Goal: Information Seeking & Learning: Find specific fact

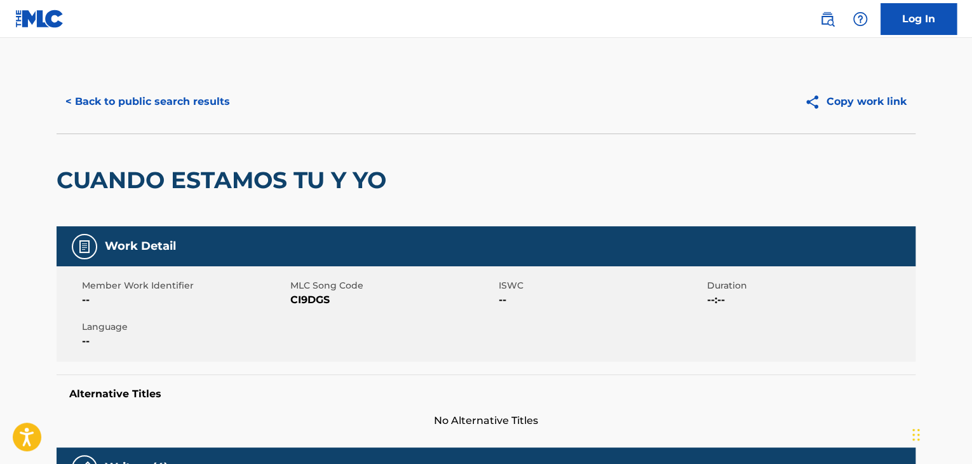
click at [192, 93] on button "< Back to public search results" at bounding box center [148, 102] width 182 height 32
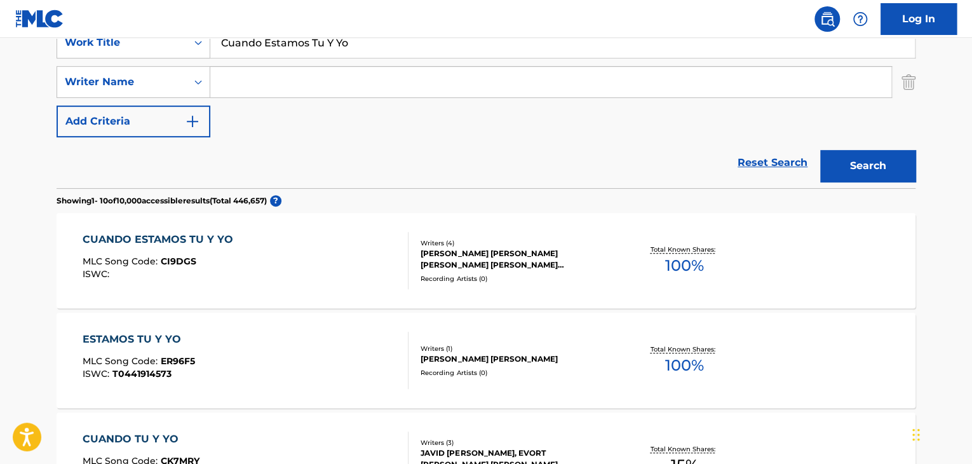
click at [303, 48] on input "Cuando Estamos Tu Y Yo" at bounding box center [562, 42] width 704 height 30
paste input "Symphony No. 3 in C Major,"
type input "Symphony No. 3 in C Major"
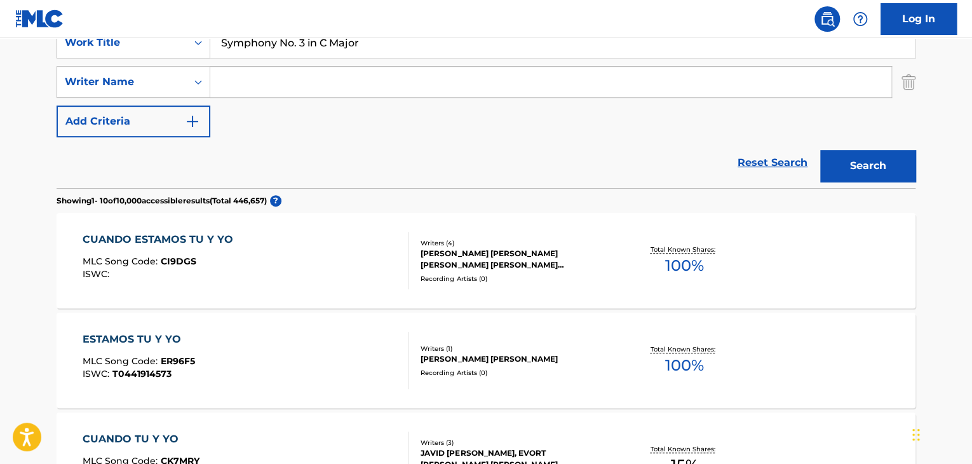
click at [864, 168] on button "Search" at bounding box center [867, 166] width 95 height 32
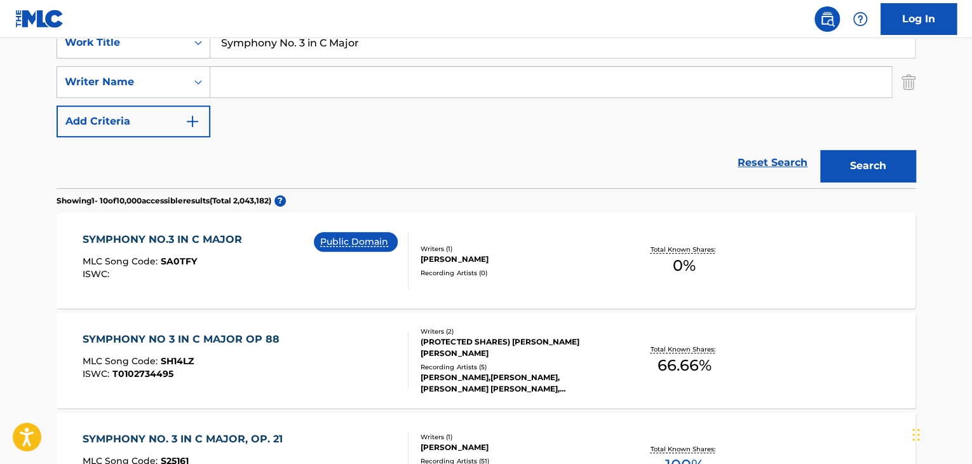
paste input "Enescu"
click at [464, 82] on input "Enescu" at bounding box center [550, 82] width 681 height 30
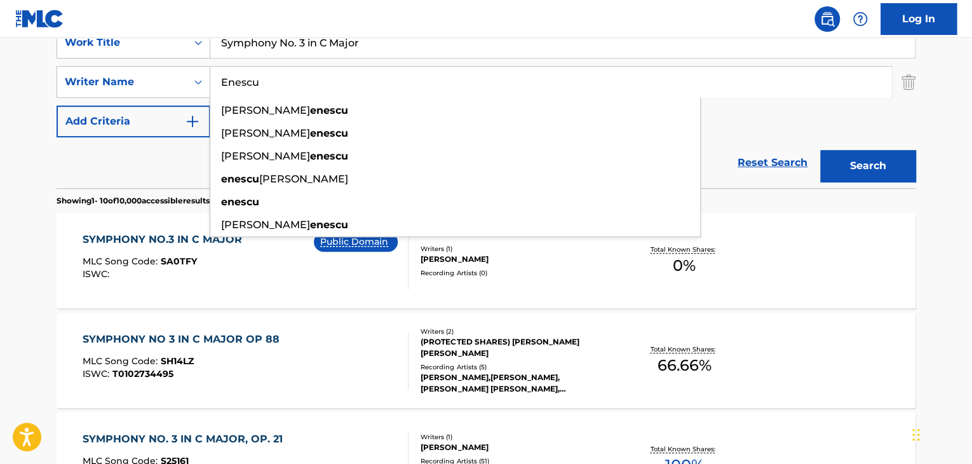
type input "Enescu"
click at [874, 171] on button "Search" at bounding box center [867, 166] width 95 height 32
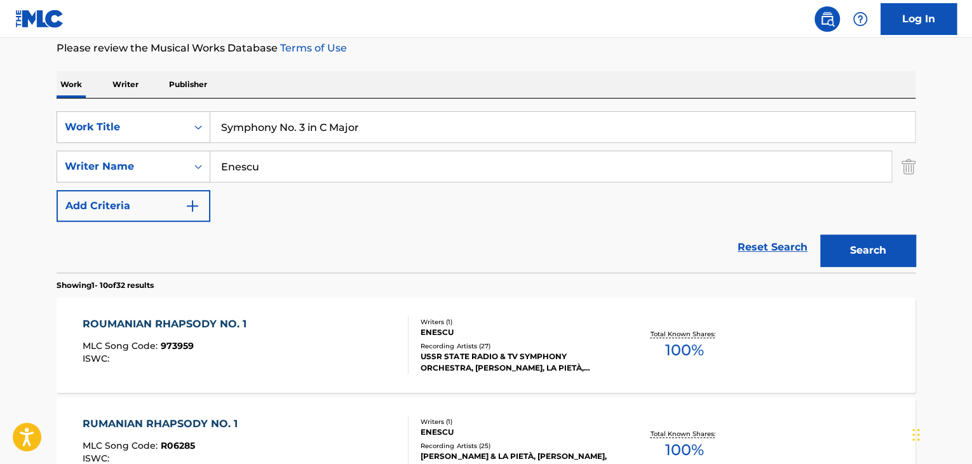
scroll to position [171, 0]
click at [332, 161] on input "Enescu" at bounding box center [550, 167] width 681 height 30
click at [863, 250] on button "Search" at bounding box center [867, 251] width 95 height 32
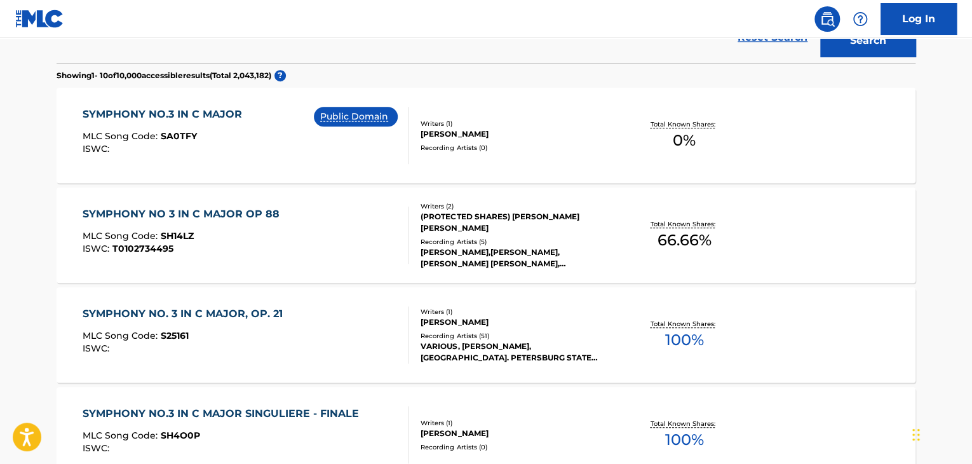
scroll to position [383, 0]
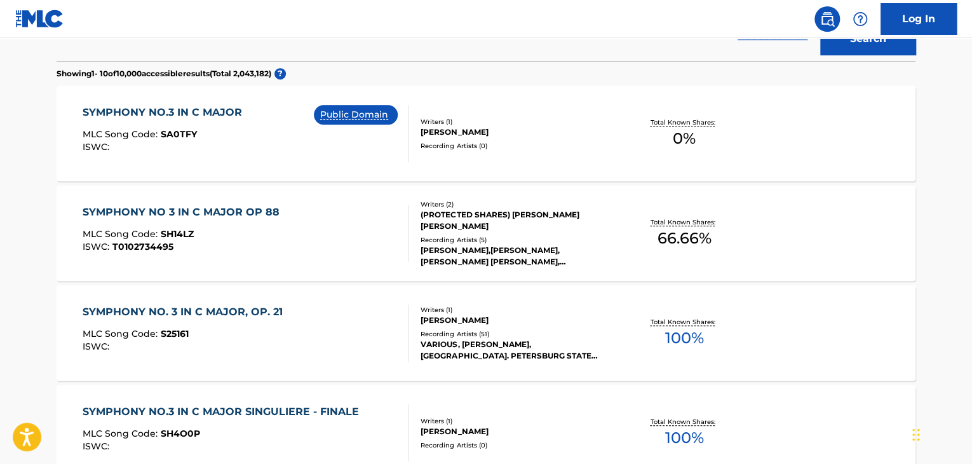
click at [236, 313] on div "SYMPHONY NO. 3 IN C MAJOR, OP. 21" at bounding box center [186, 311] width 206 height 15
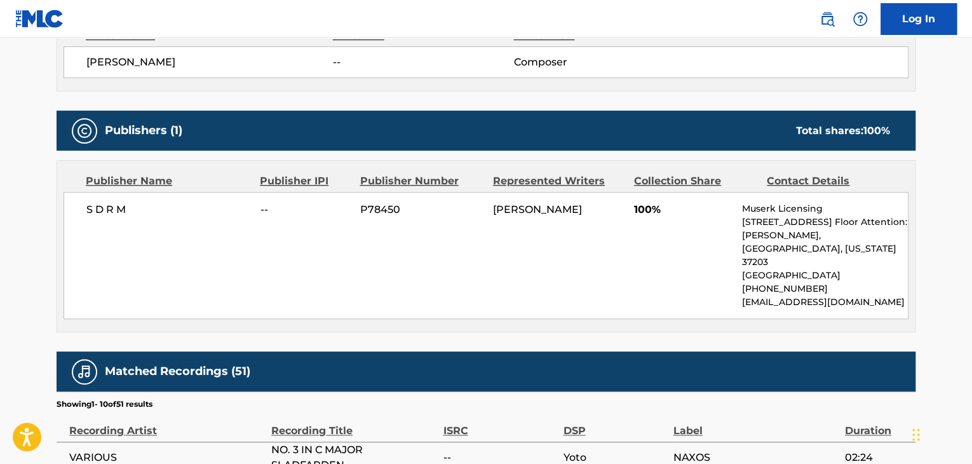
scroll to position [466, 0]
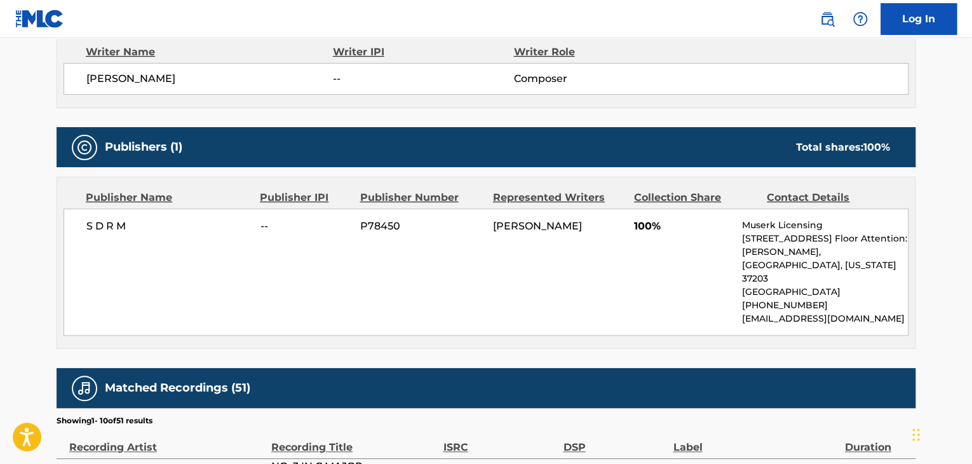
click at [121, 227] on span "S D R M" at bounding box center [168, 225] width 165 height 15
copy div "S D R M"
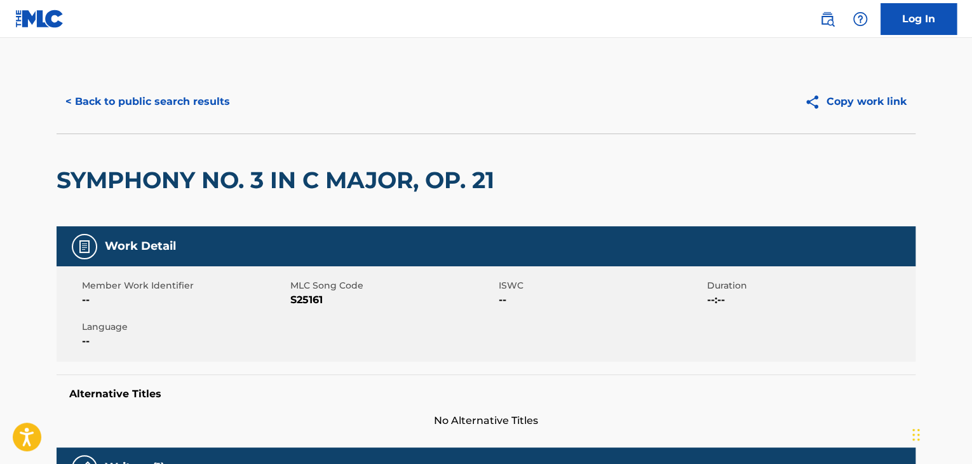
scroll to position [0, 0]
click at [222, 101] on button "< Back to public search results" at bounding box center [148, 102] width 182 height 32
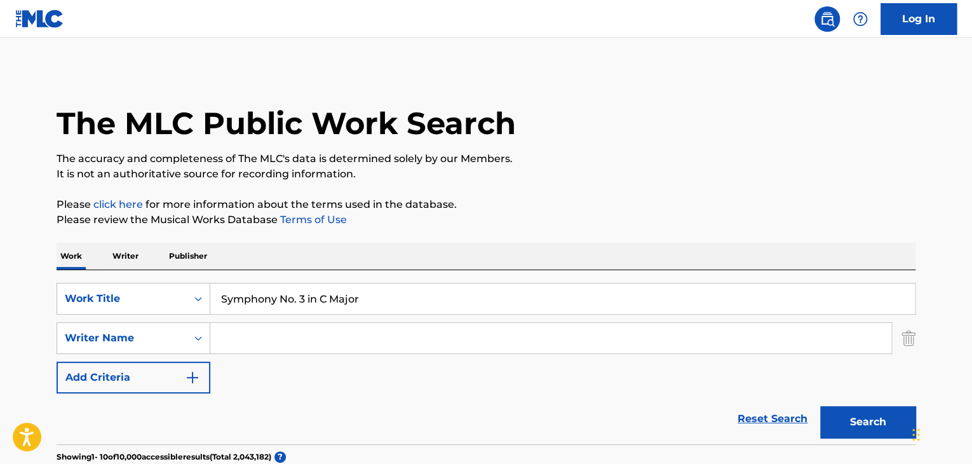
click at [365, 301] on input "Symphony No. 3 in C Major" at bounding box center [562, 298] width 704 height 30
paste input "2 in A Major, Op. 17:"
type input "Symphony No. 2 in A Major, Op. 17"
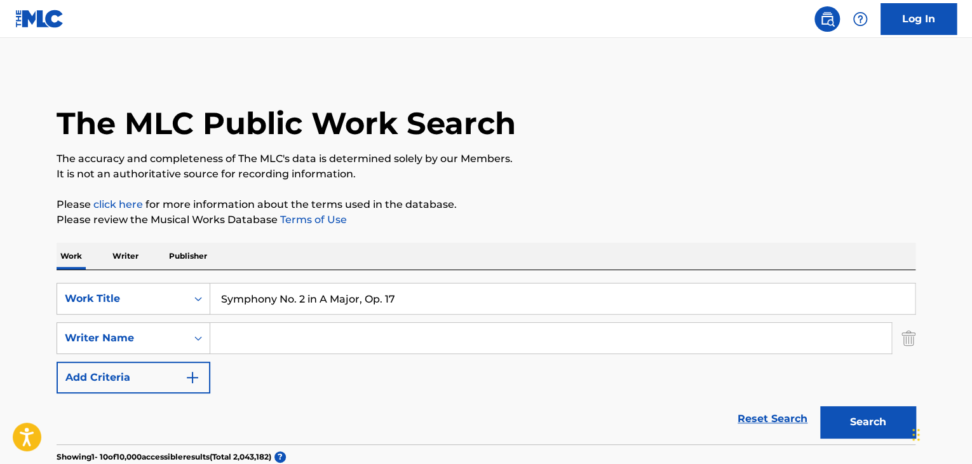
click at [820, 406] on button "Search" at bounding box center [867, 422] width 95 height 32
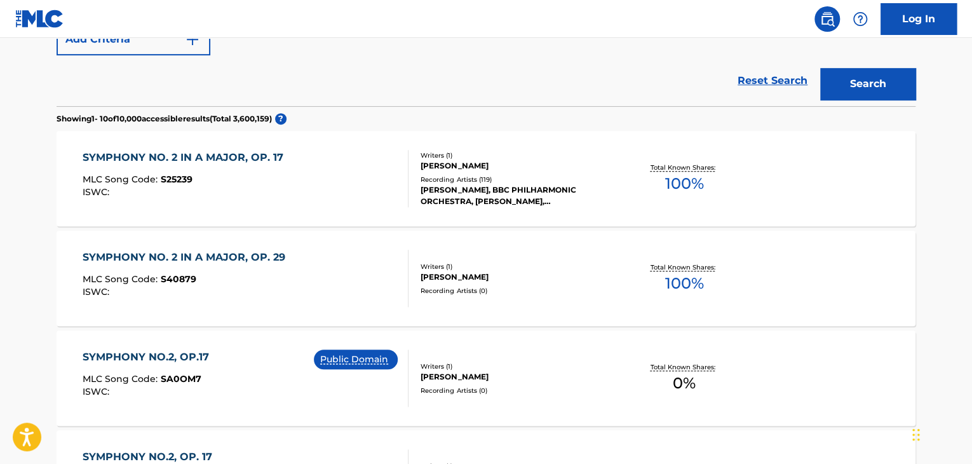
scroll to position [339, 0]
click at [255, 161] on div "SYMPHONY NO. 2 IN A MAJOR, OP. 17" at bounding box center [186, 156] width 207 height 15
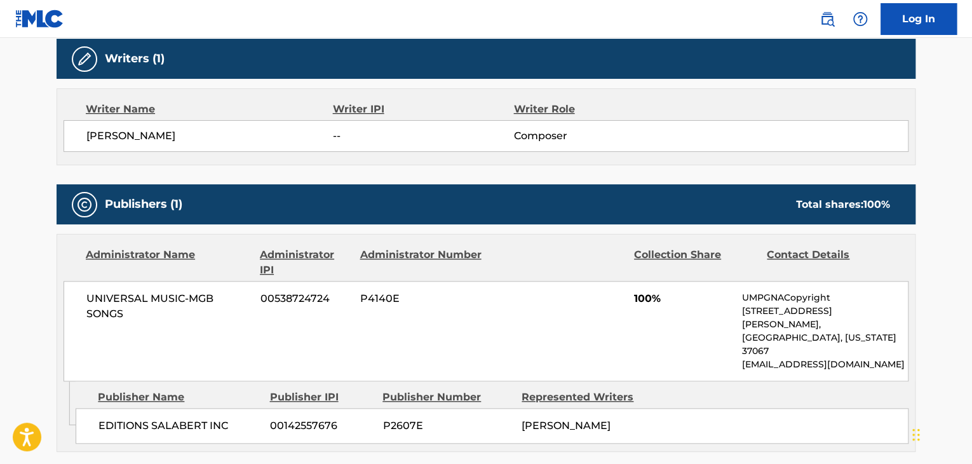
scroll to position [423, 0]
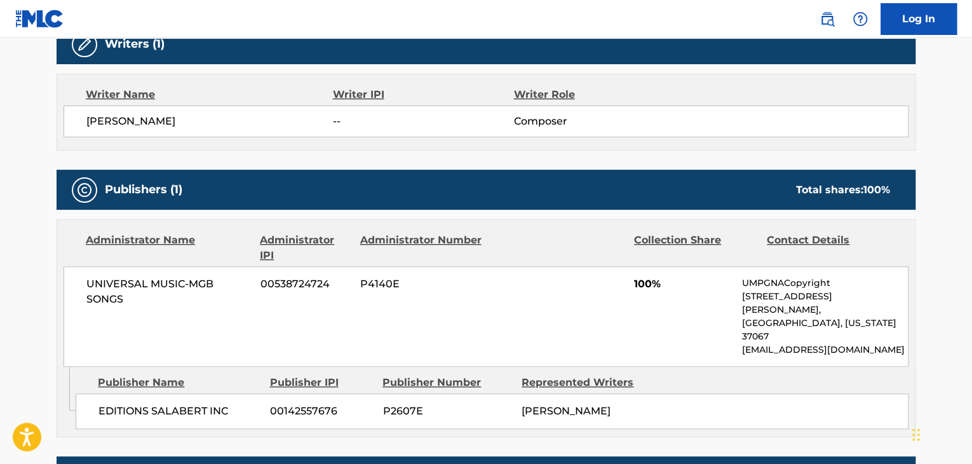
scroll to position [412, 0]
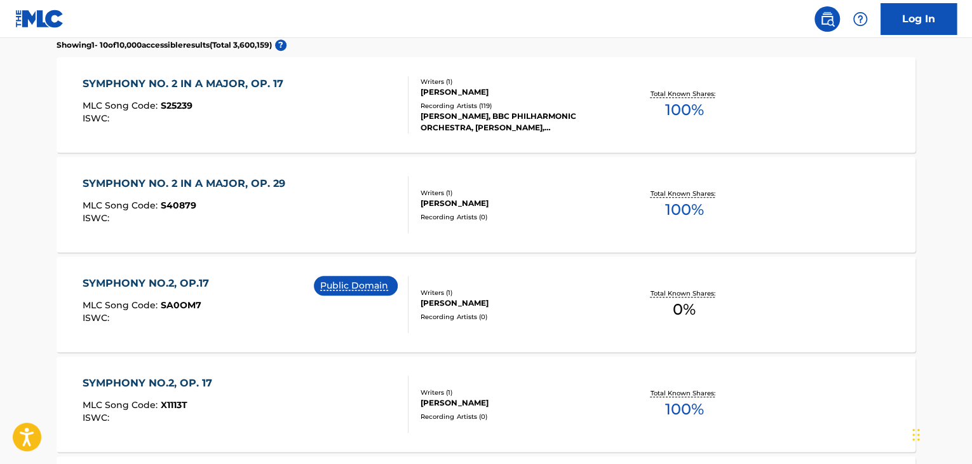
click at [227, 79] on div "SYMPHONY NO. 2 IN A MAJOR, OP. 17" at bounding box center [186, 83] width 207 height 15
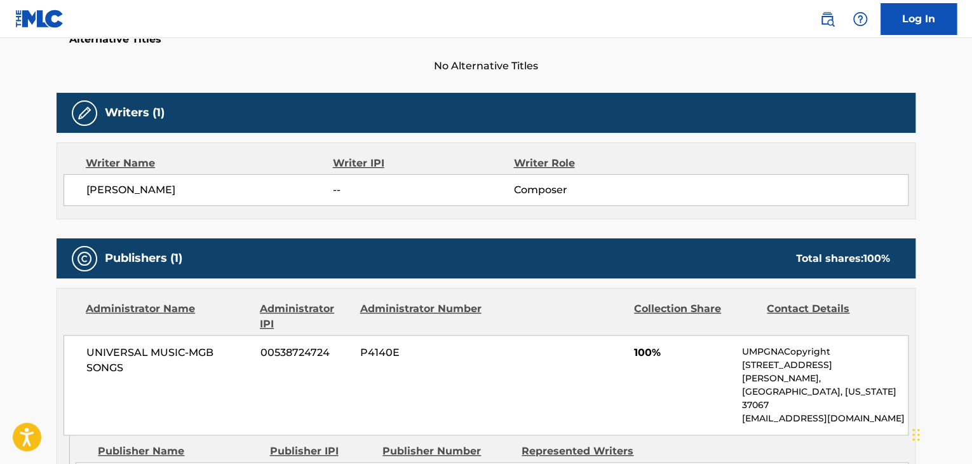
scroll to position [466, 0]
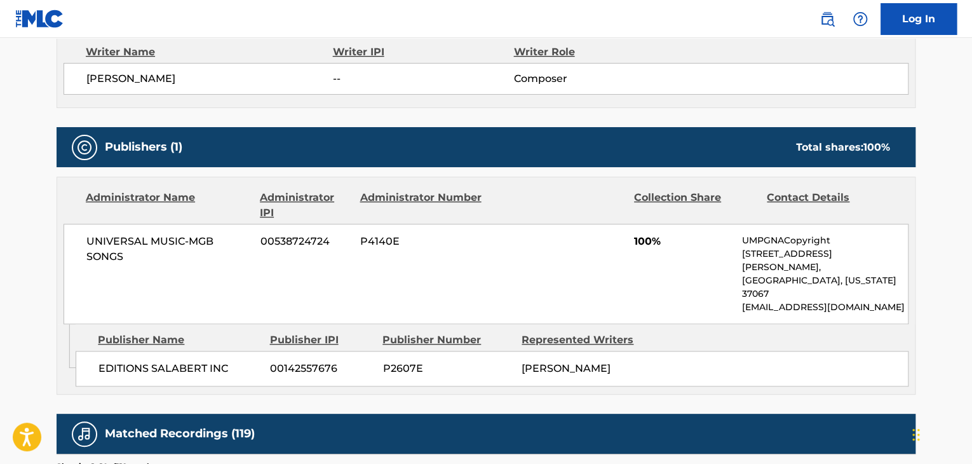
click at [201, 361] on span "EDITIONS SALABERT INC" at bounding box center [179, 368] width 162 height 15
copy div "EDITIONS SALABERT INC"
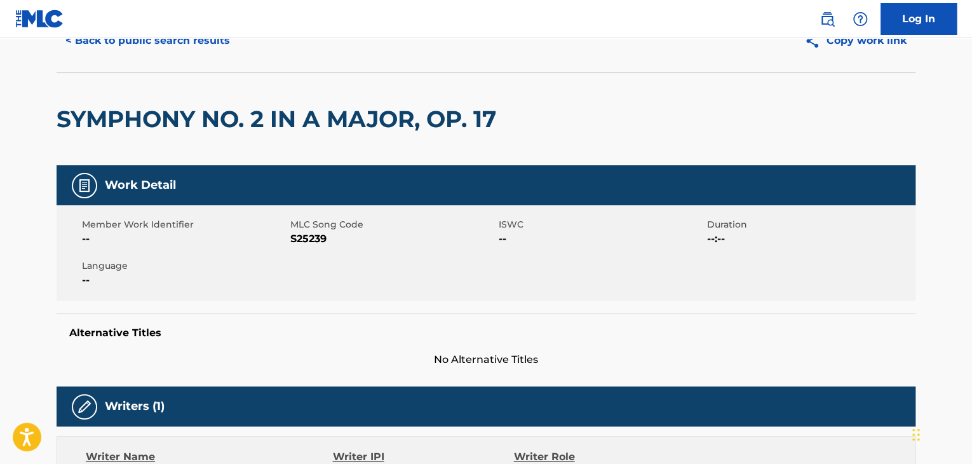
scroll to position [0, 0]
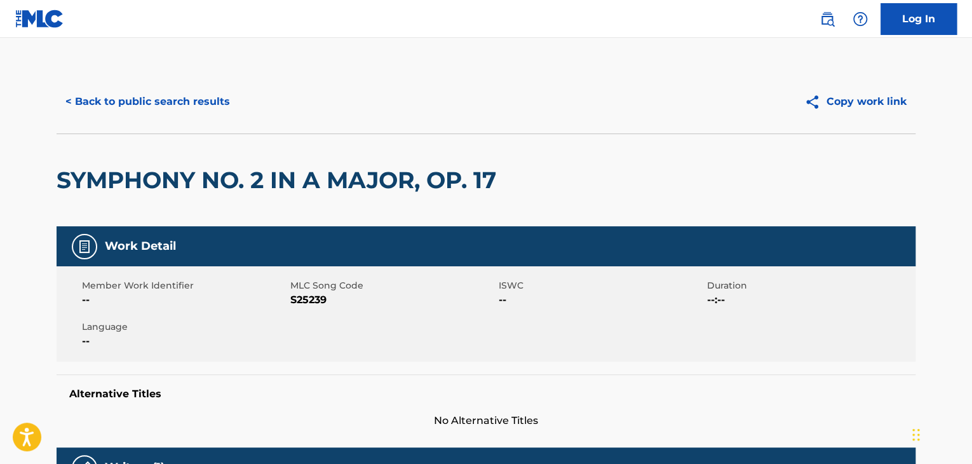
click at [157, 104] on button "< Back to public search results" at bounding box center [148, 102] width 182 height 32
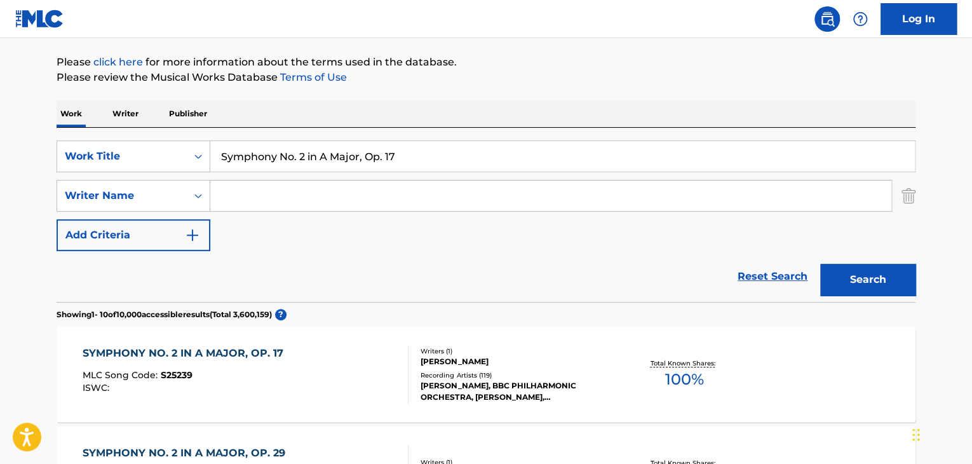
scroll to position [61, 0]
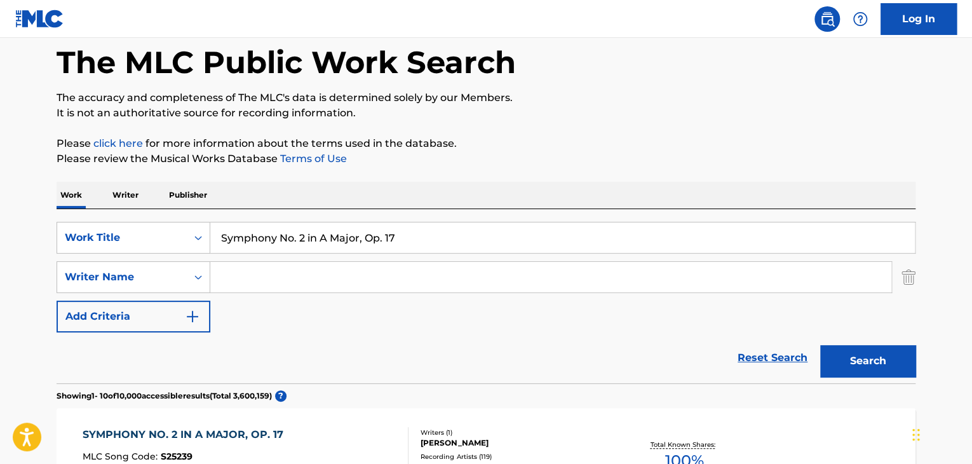
click at [404, 226] on input "Symphony No. 2 in A Major, Op. 17" at bounding box center [562, 237] width 704 height 30
paste input ": I. Vivace, ma non troppo"
type input "Symphony No. 2 in A Major, Op. 17: I. Vivace, ma non troppo"
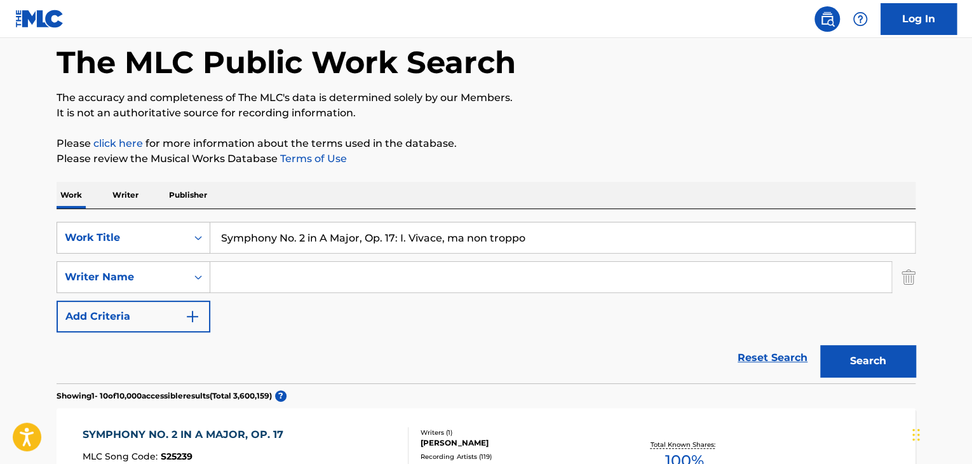
click at [864, 360] on button "Search" at bounding box center [867, 361] width 95 height 32
click at [438, 272] on input "Search Form" at bounding box center [550, 277] width 681 height 30
paste input "Enescu"
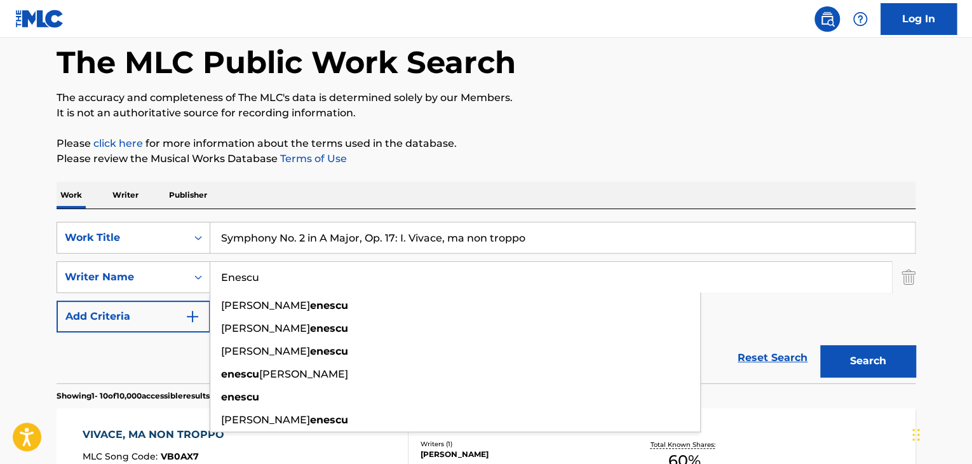
type input "Enescu"
click at [880, 347] on button "Search" at bounding box center [867, 361] width 95 height 32
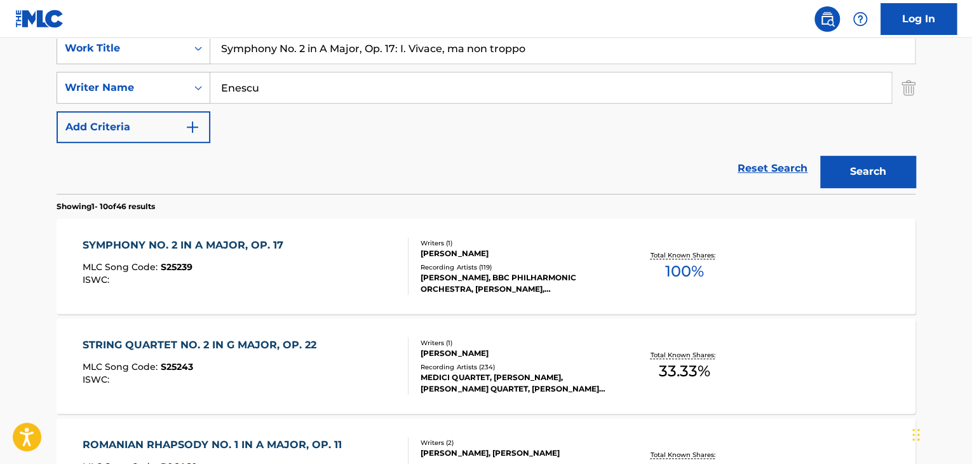
scroll to position [230, 0]
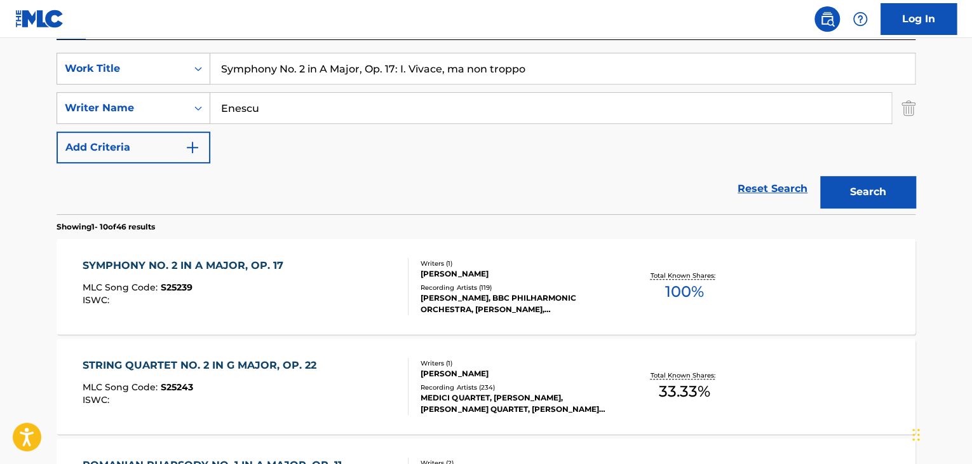
click at [257, 268] on div "SYMPHONY NO. 2 IN A MAJOR, OP. 17" at bounding box center [186, 265] width 207 height 15
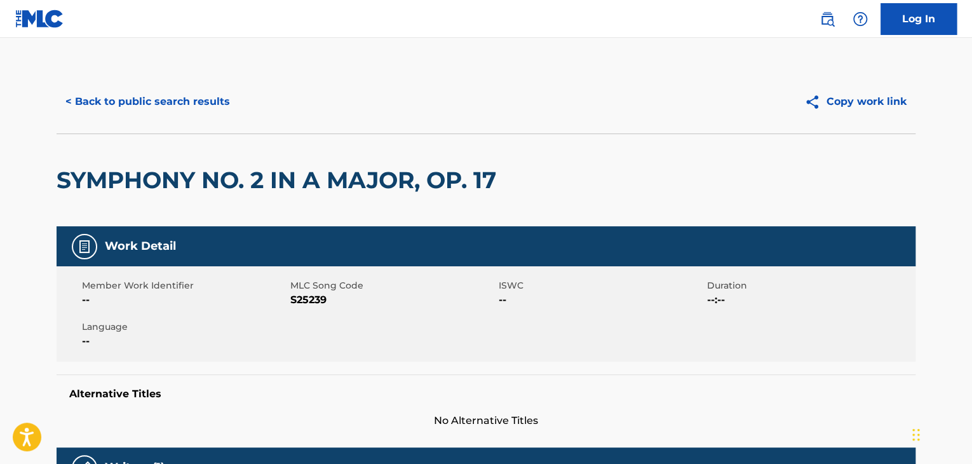
click at [320, 303] on span "S25239" at bounding box center [392, 299] width 205 height 15
copy span "S25239"
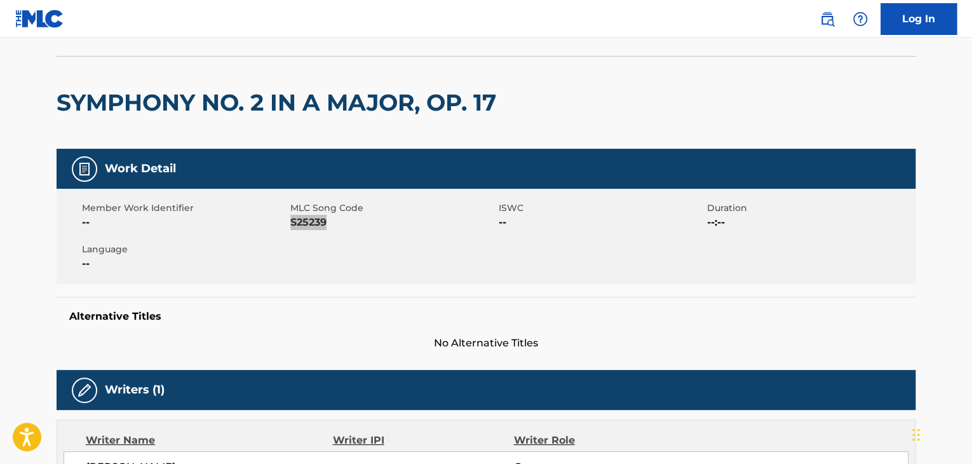
scroll to position [42, 0]
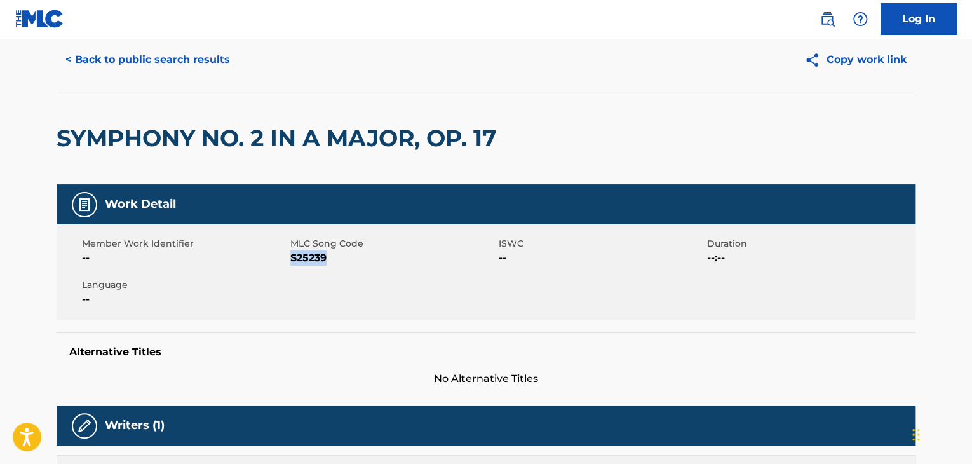
copy span "S25239"
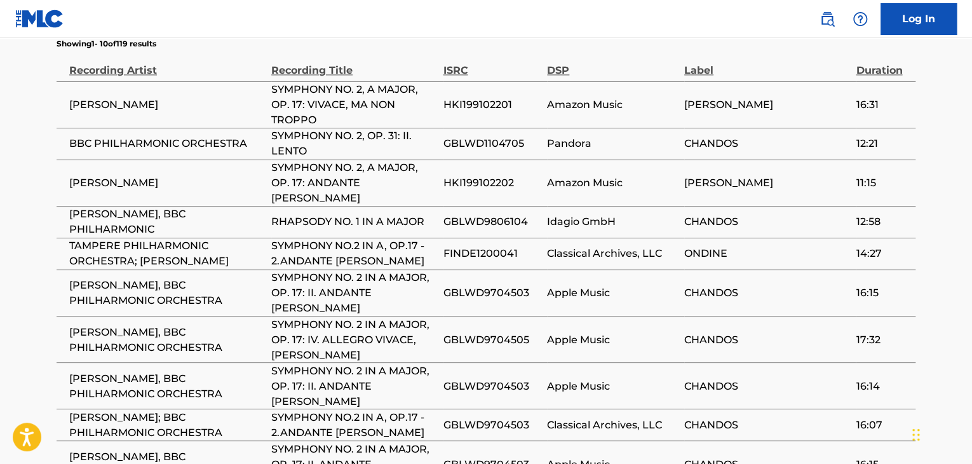
scroll to position [889, 0]
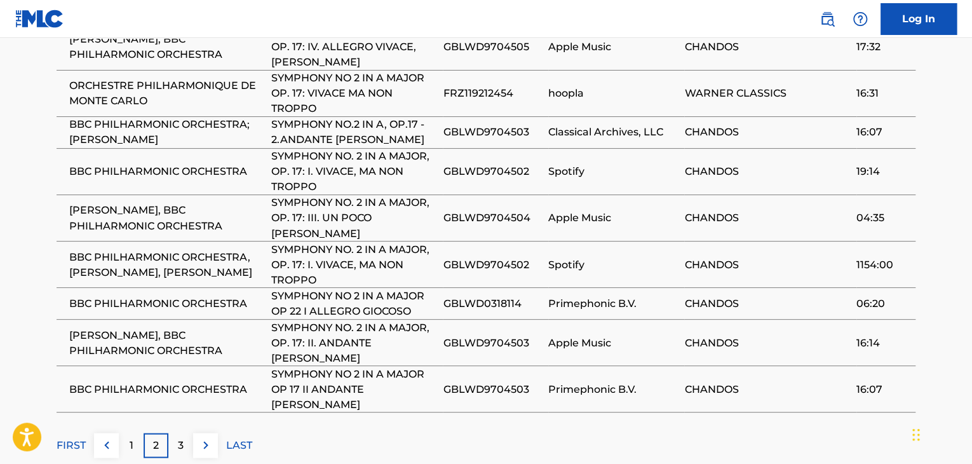
scroll to position [1009, 0]
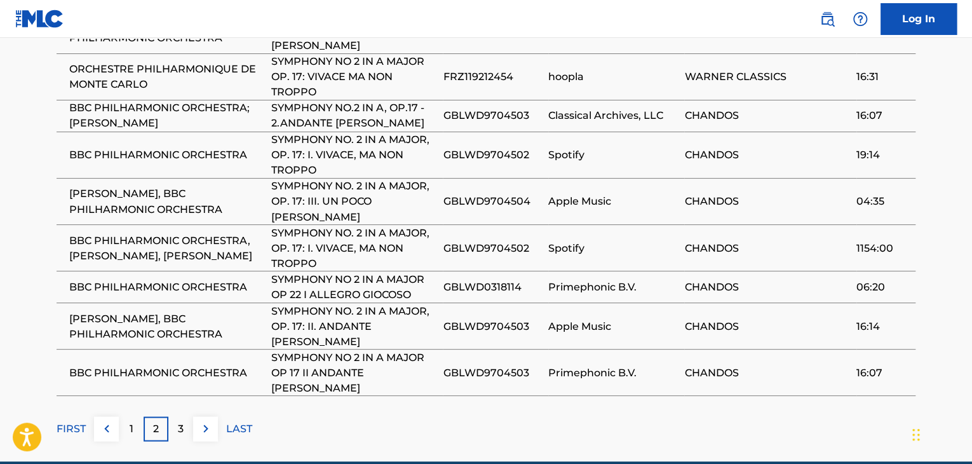
click at [205, 420] on img at bounding box center [205, 427] width 15 height 15
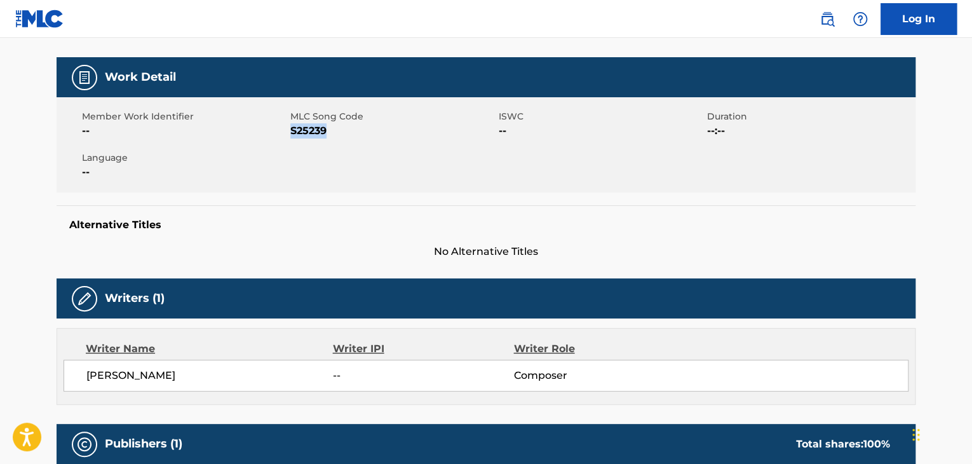
scroll to position [162, 0]
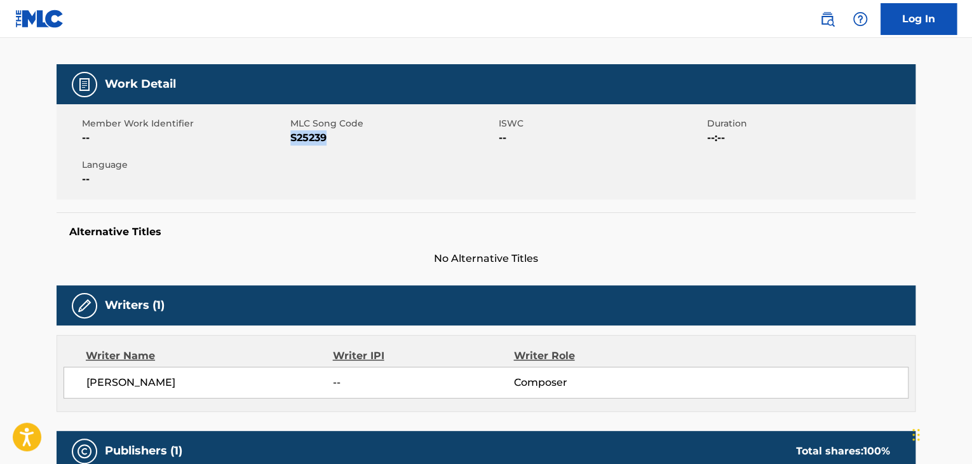
copy span "S25239"
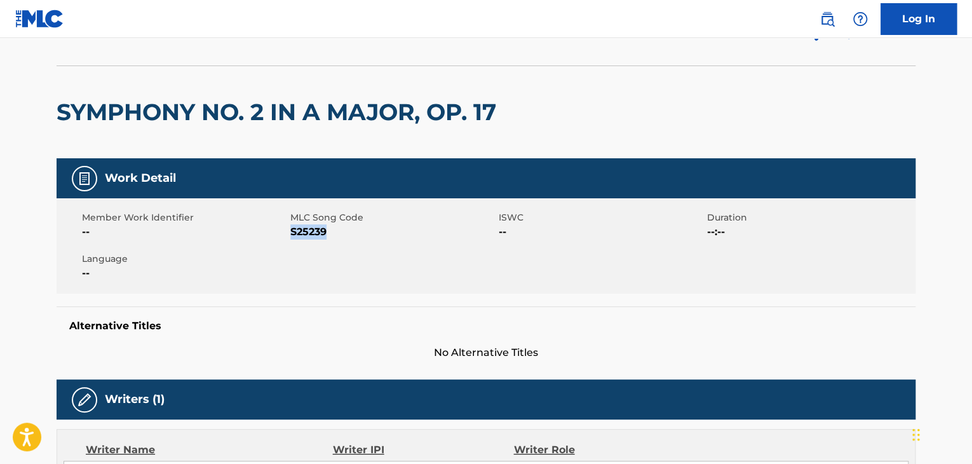
scroll to position [0, 0]
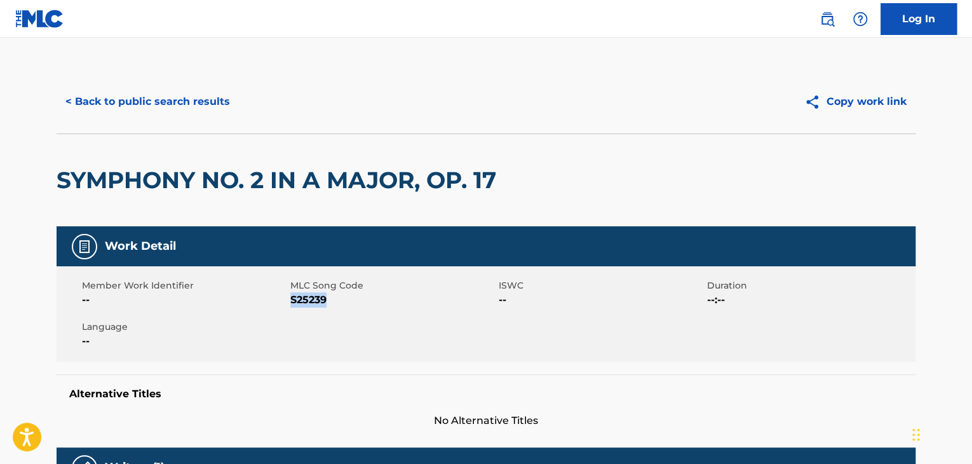
click at [203, 103] on button "< Back to public search results" at bounding box center [148, 102] width 182 height 32
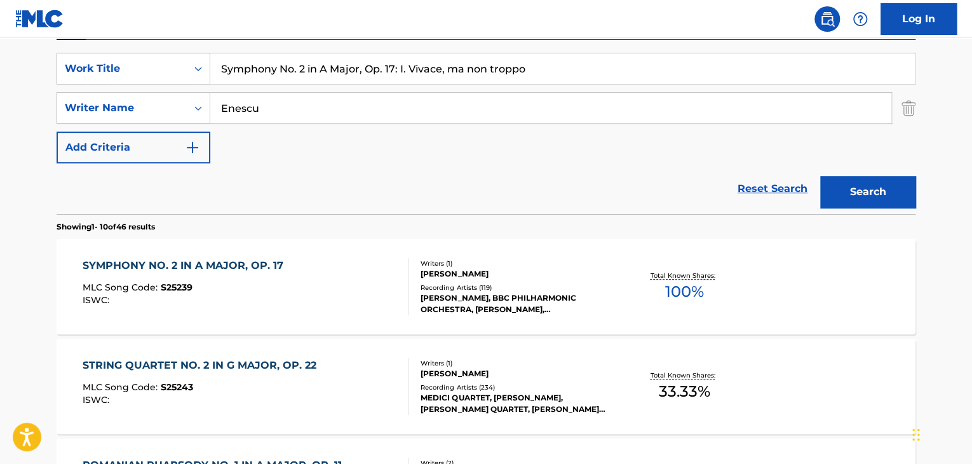
click at [355, 49] on div "SearchWithCriteria53178301-ceae-4237-b03d-56d69003f93d Work Title Symphony No. …" at bounding box center [486, 127] width 859 height 174
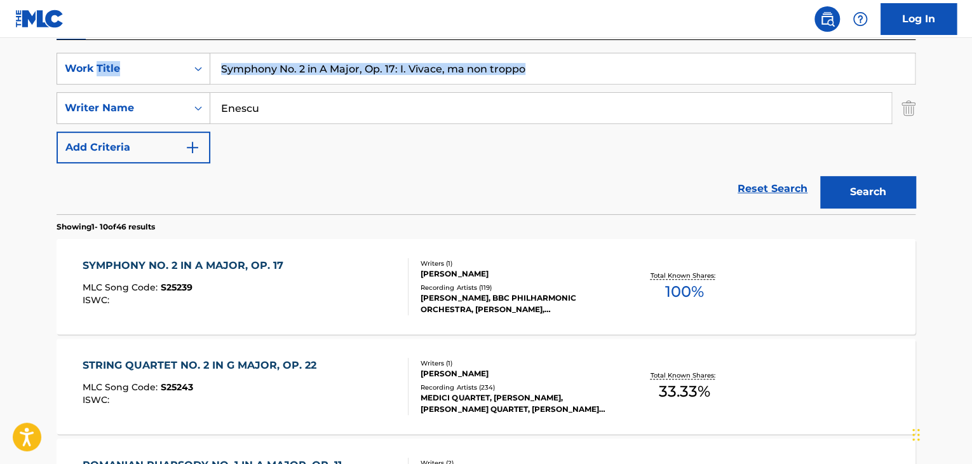
click at [355, 49] on div "SearchWithCriteria53178301-ceae-4237-b03d-56d69003f93d Work Title Symphony No. …" at bounding box center [486, 127] width 859 height 174
click at [354, 67] on input "Symphony No. 2 in A Major, Op. 17: I. Vivace, ma non troppo" at bounding box center [562, 68] width 704 height 30
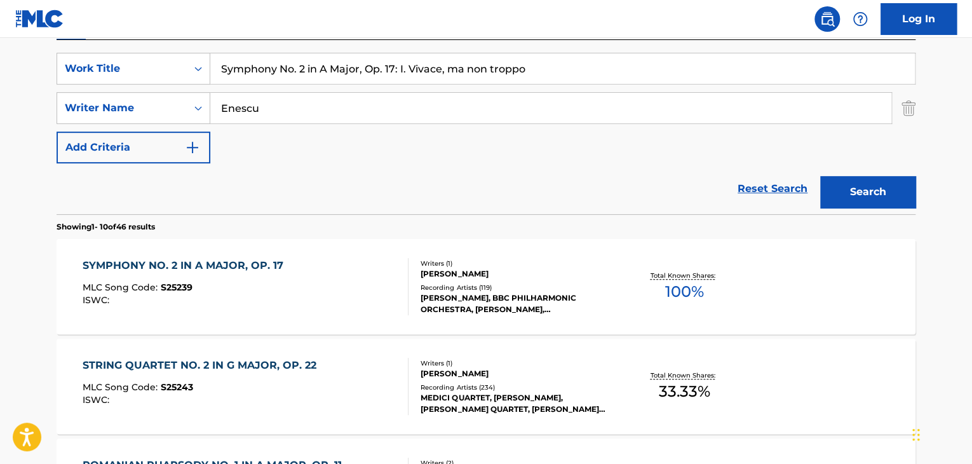
click at [354, 67] on input "Symphony No. 2 in A Major, Op. 17: I. Vivace, ma non troppo" at bounding box center [562, 68] width 704 height 30
paste input "1 in E-Flat Major, Op. 13"
type input "Symphony No. 1 in E-Flat Major, Op. 13"
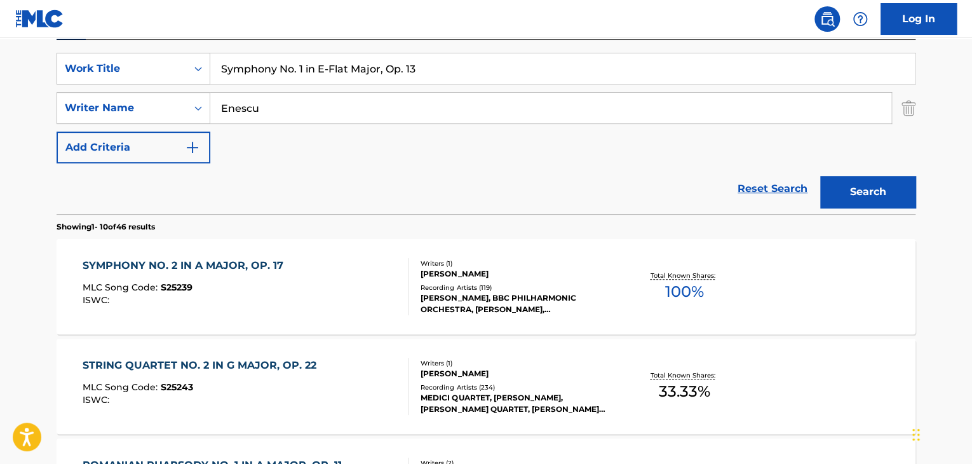
click at [875, 189] on button "Search" at bounding box center [867, 192] width 95 height 32
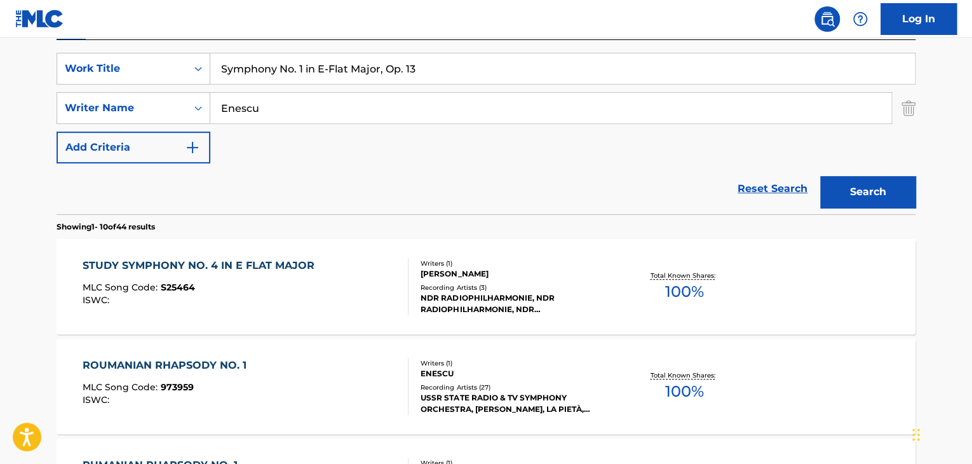
click at [508, 115] on input "Enescu" at bounding box center [550, 108] width 681 height 30
click at [896, 191] on button "Search" at bounding box center [867, 192] width 95 height 32
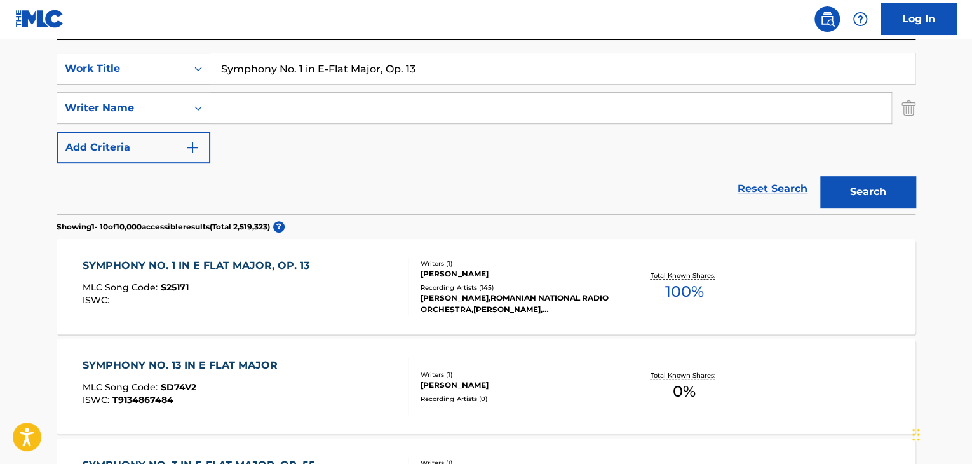
click at [299, 267] on div "SYMPHONY NO. 1 IN E FLAT MAJOR, OP. 13" at bounding box center [199, 265] width 233 height 15
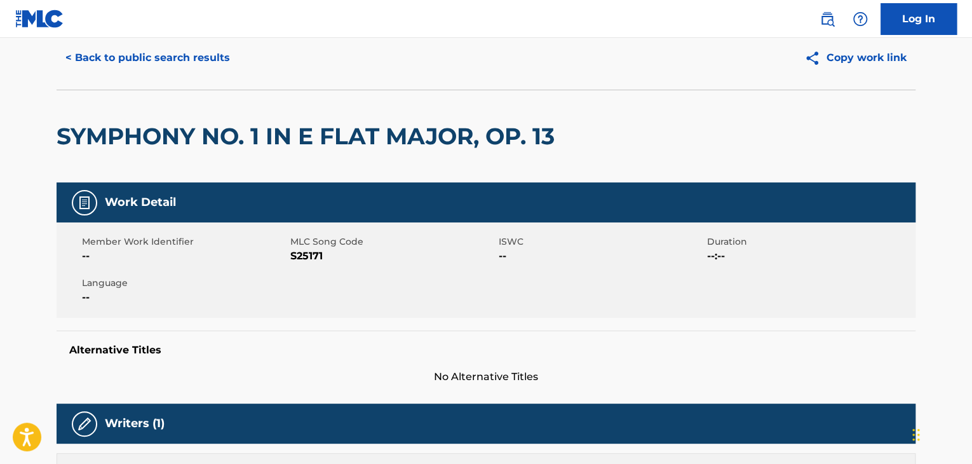
scroll to position [42, 0]
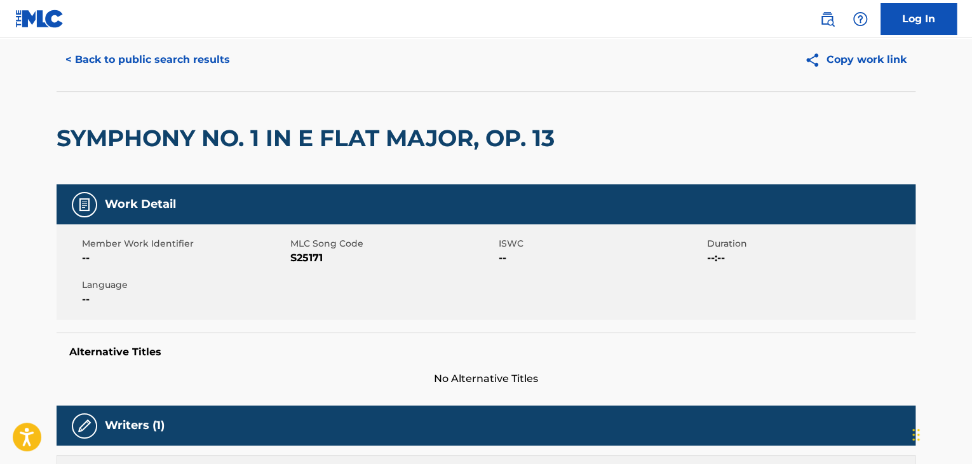
click at [318, 257] on span "S25171" at bounding box center [392, 257] width 205 height 15
copy span "S25171"
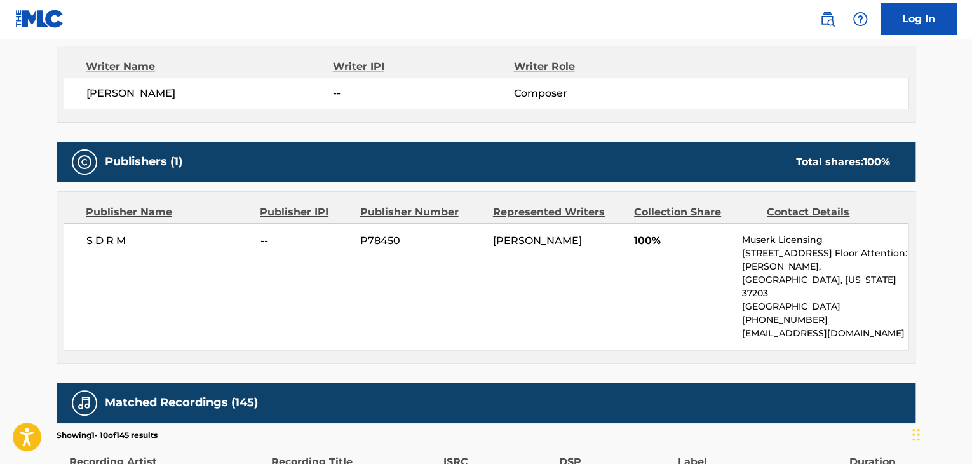
scroll to position [466, 0]
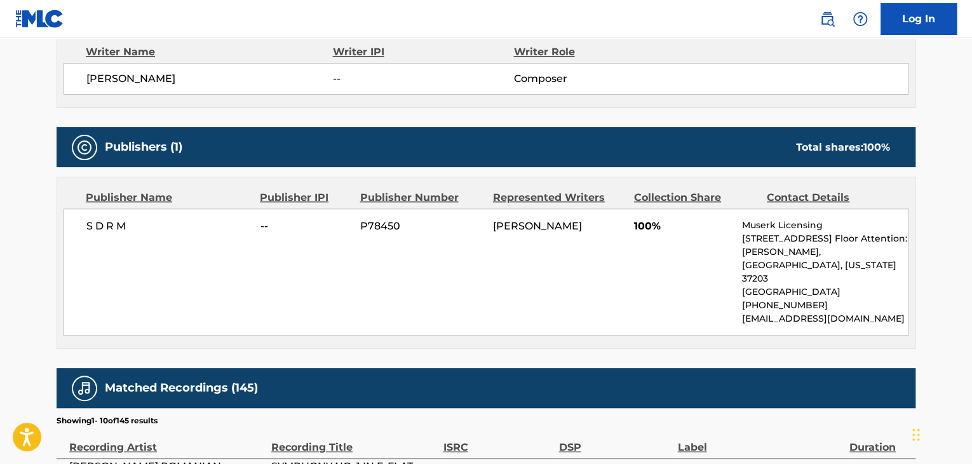
click at [111, 229] on span "S D R M" at bounding box center [168, 225] width 165 height 15
copy div "S D R M"
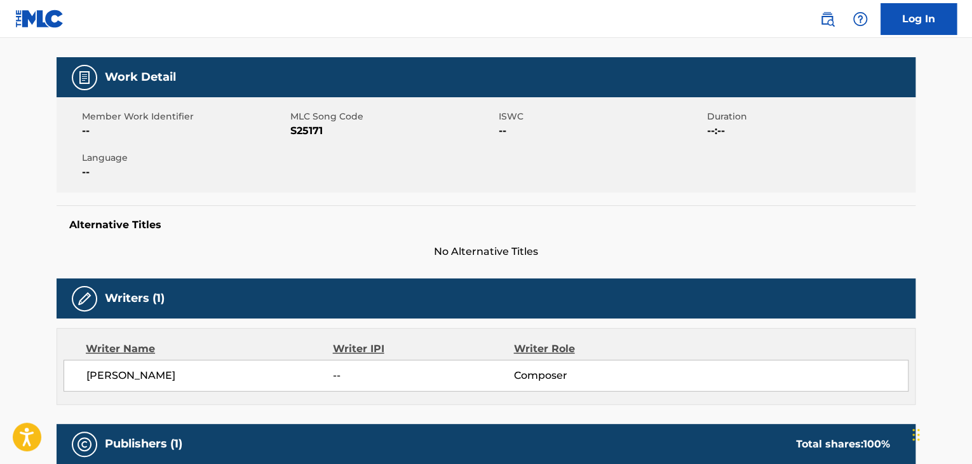
scroll to position [0, 0]
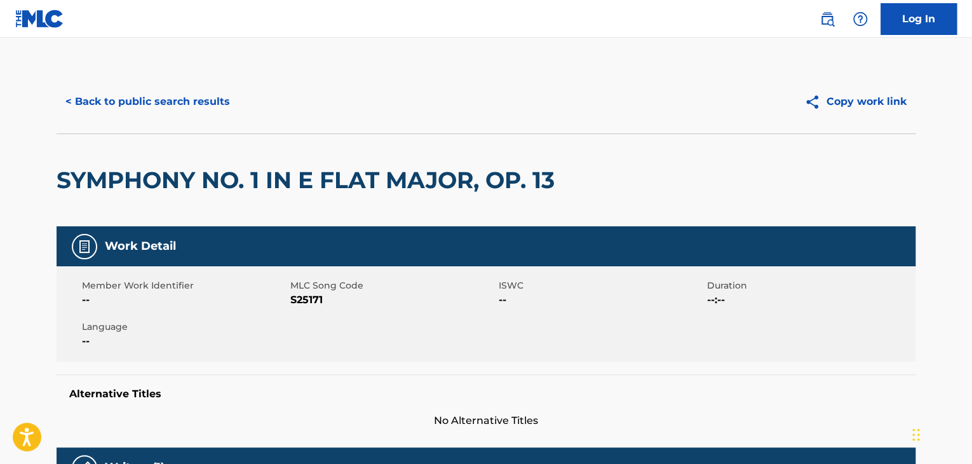
click at [309, 298] on span "S25171" at bounding box center [392, 299] width 205 height 15
copy span "S25171"
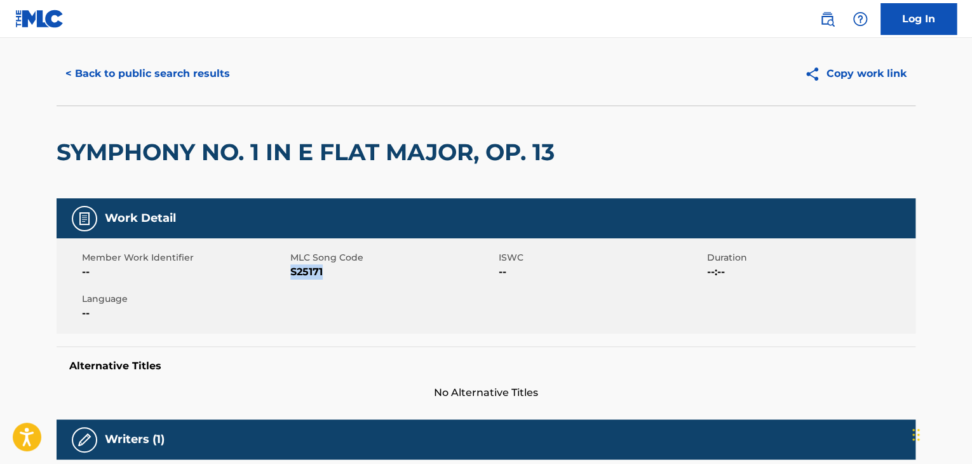
scroll to position [42, 0]
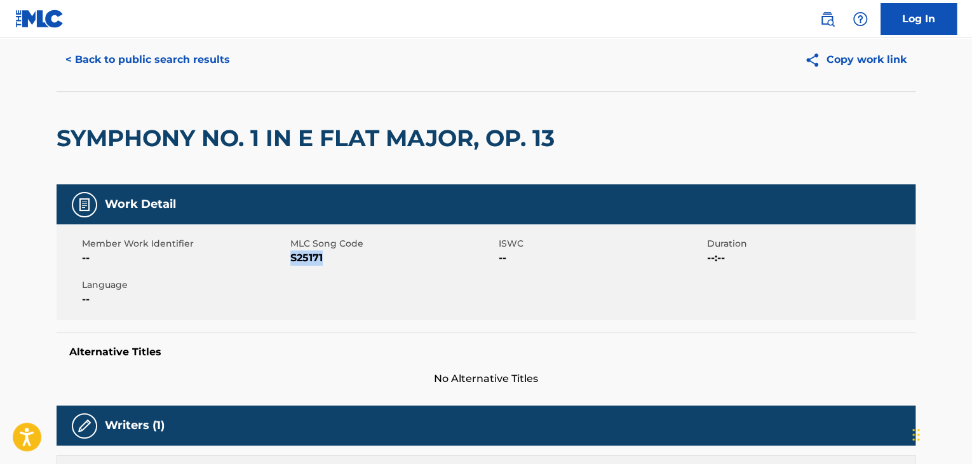
click at [189, 54] on button "< Back to public search results" at bounding box center [148, 60] width 182 height 32
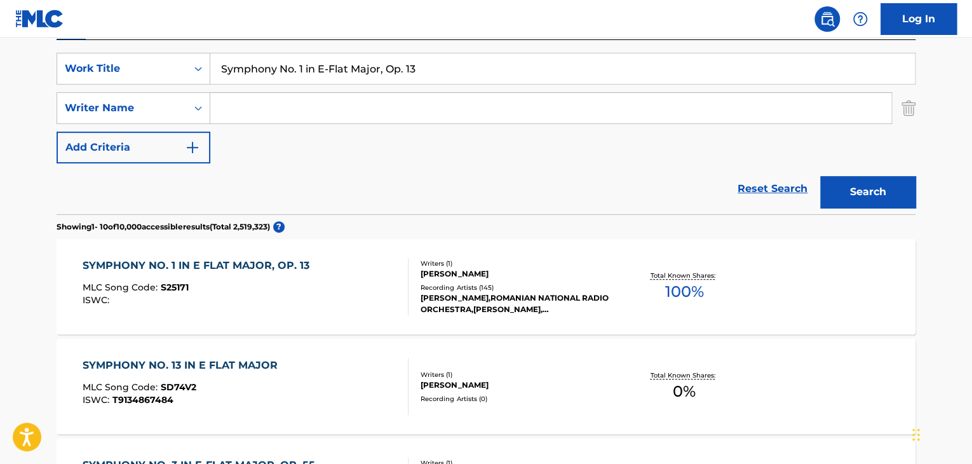
click at [358, 76] on input "Symphony No. 1 in E-Flat Major, Op. 13" at bounding box center [562, 68] width 704 height 30
paste input "uite No. 3 in D Major, Op. 27"
type input "Suite No. 3 in D Major, Op. 27"
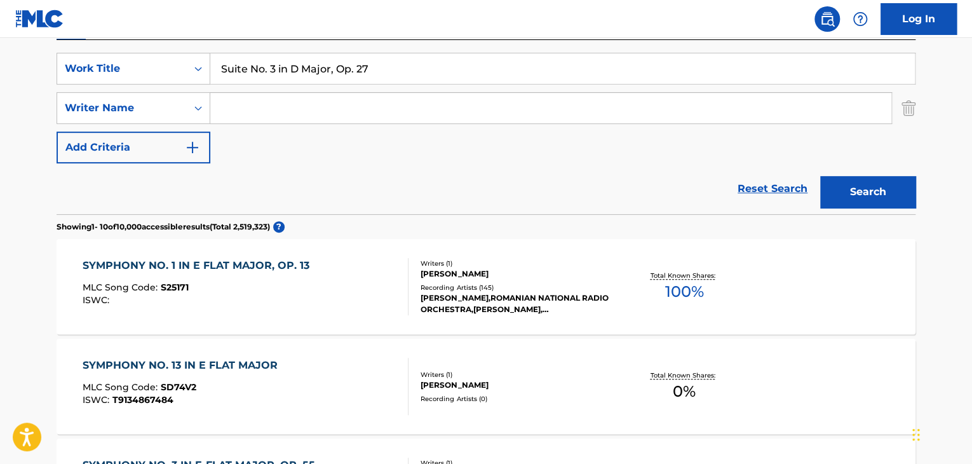
click at [880, 199] on button "Search" at bounding box center [867, 192] width 95 height 32
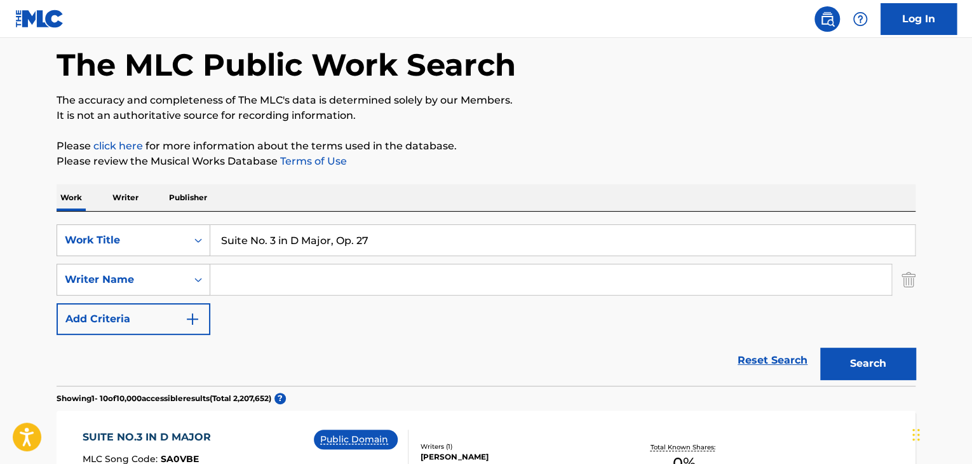
scroll to position [18, 0]
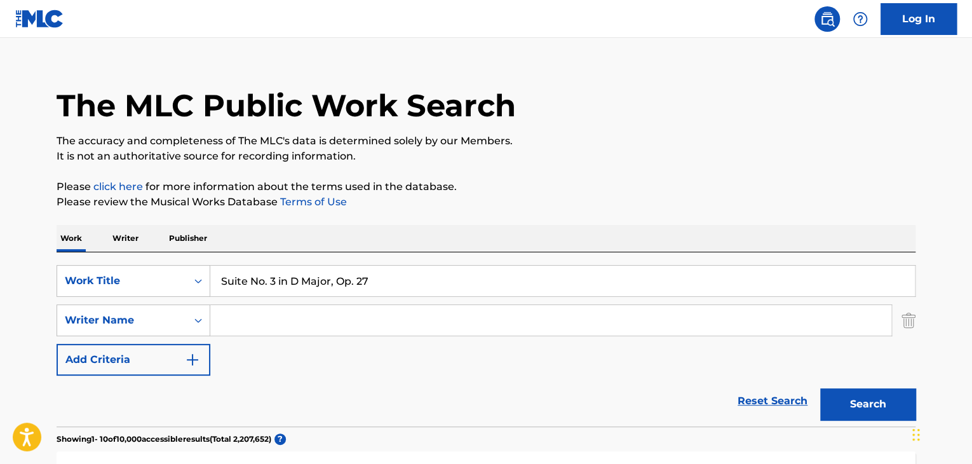
click at [460, 318] on input "Search Form" at bounding box center [550, 320] width 681 height 30
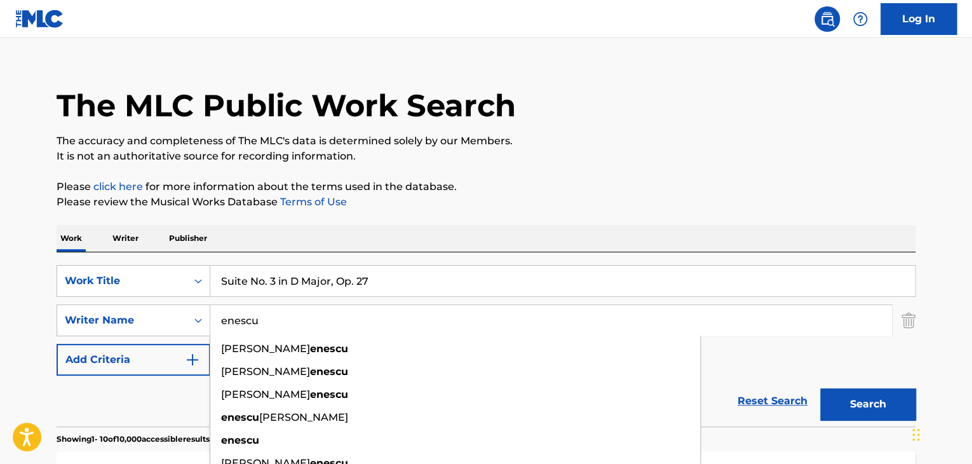
type input "enescu"
click at [820, 388] on button "Search" at bounding box center [867, 404] width 95 height 32
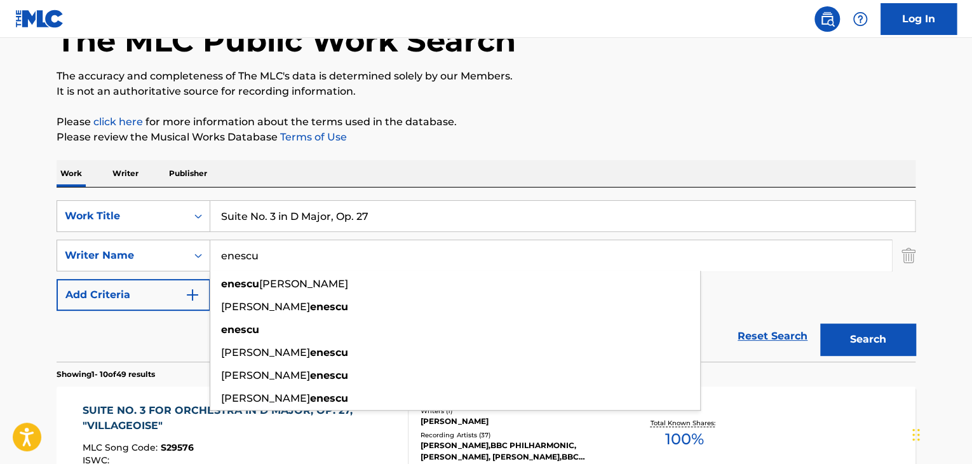
scroll to position [103, 0]
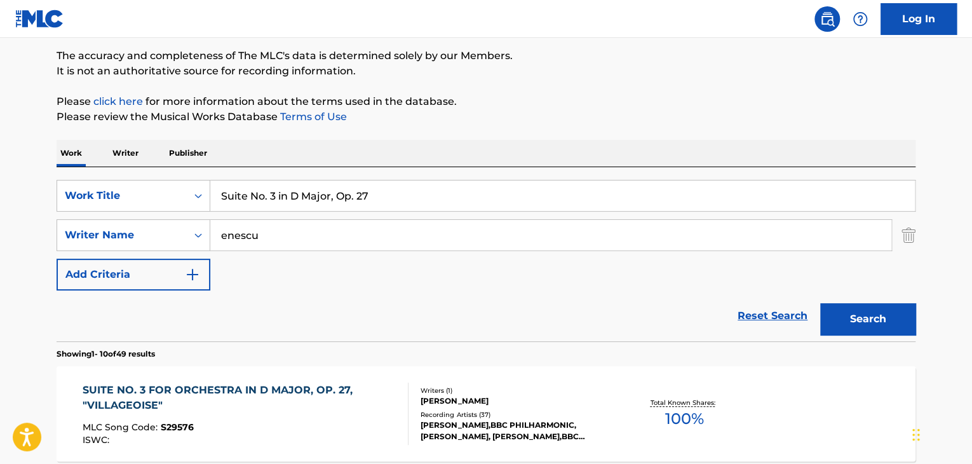
click at [325, 393] on div "SUITE NO. 3 FOR ORCHESTRA IN D MAJOR, OP. 27, "VILLAGEOISE"" at bounding box center [241, 397] width 316 height 30
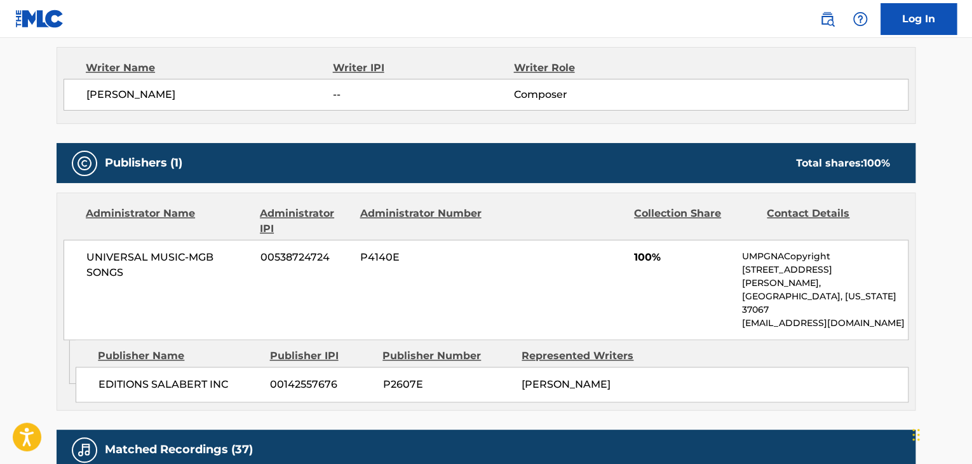
scroll to position [550, 0]
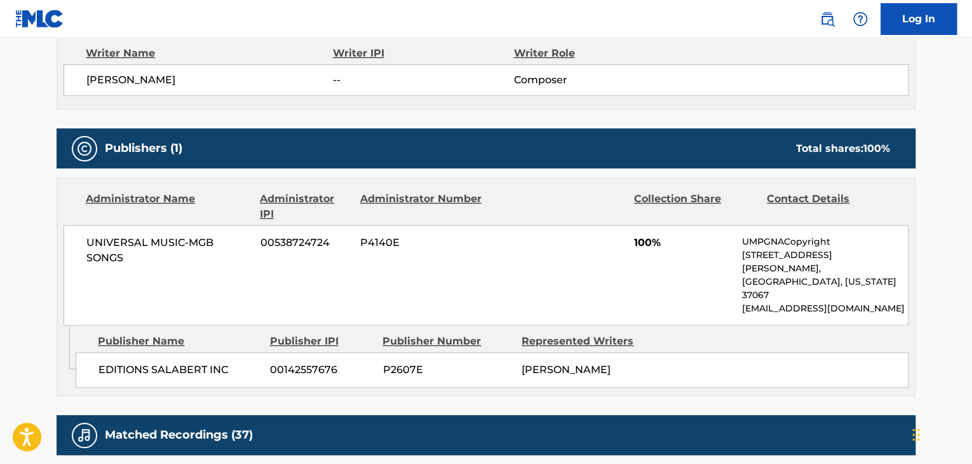
click at [202, 362] on span "EDITIONS SALABERT INC" at bounding box center [179, 369] width 162 height 15
copy div "EDITIONS SALABERT INC"
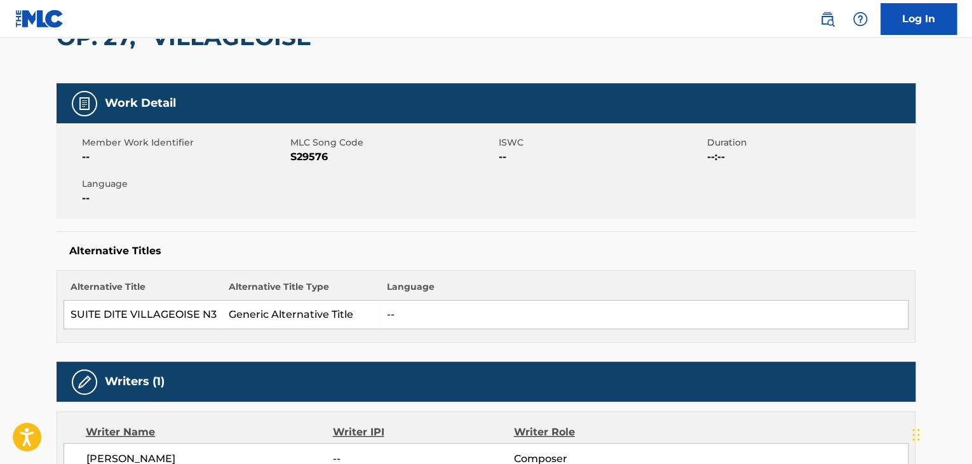
scroll to position [169, 0]
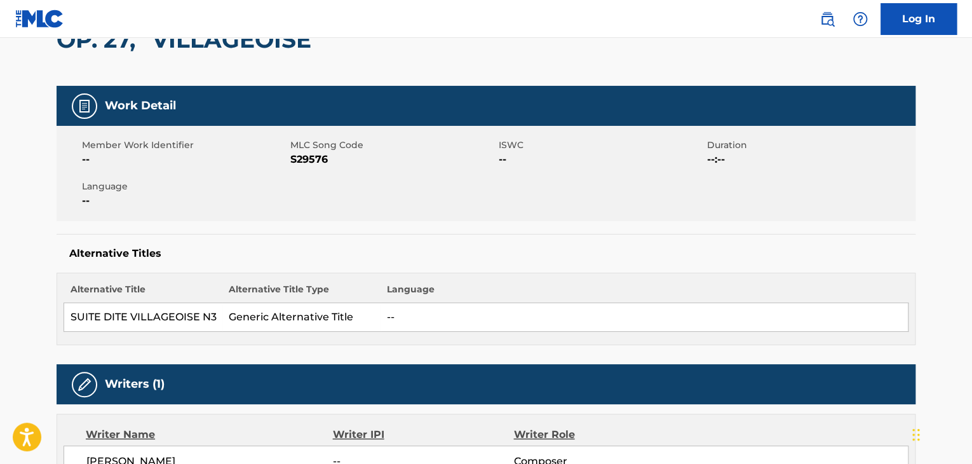
click at [299, 156] on span "S29576" at bounding box center [392, 159] width 205 height 15
copy span "S29576"
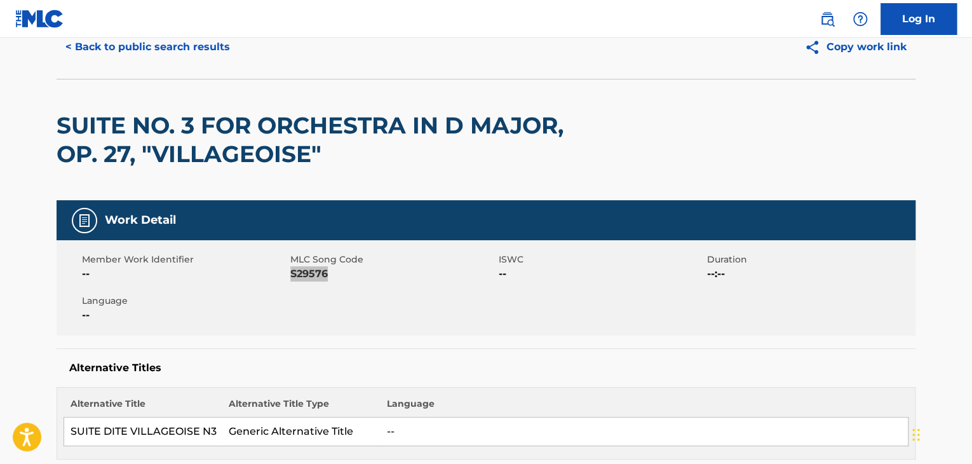
scroll to position [0, 0]
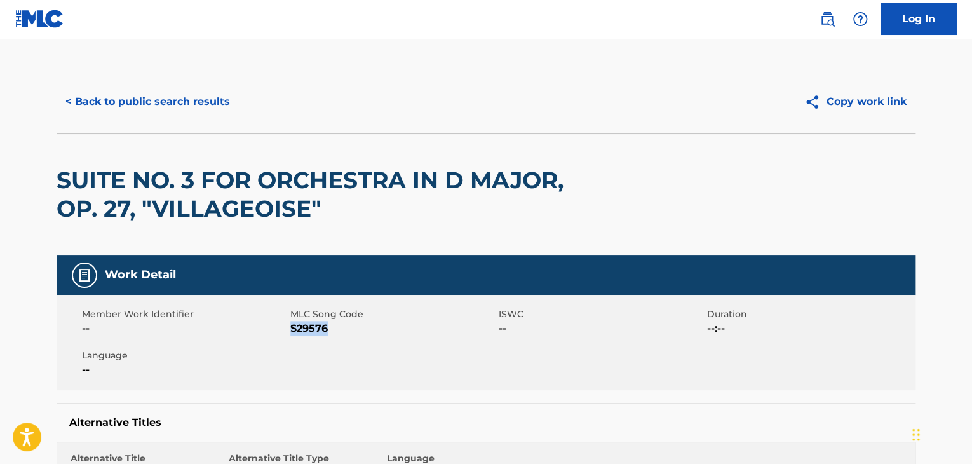
click at [200, 110] on button "< Back to public search results" at bounding box center [148, 102] width 182 height 32
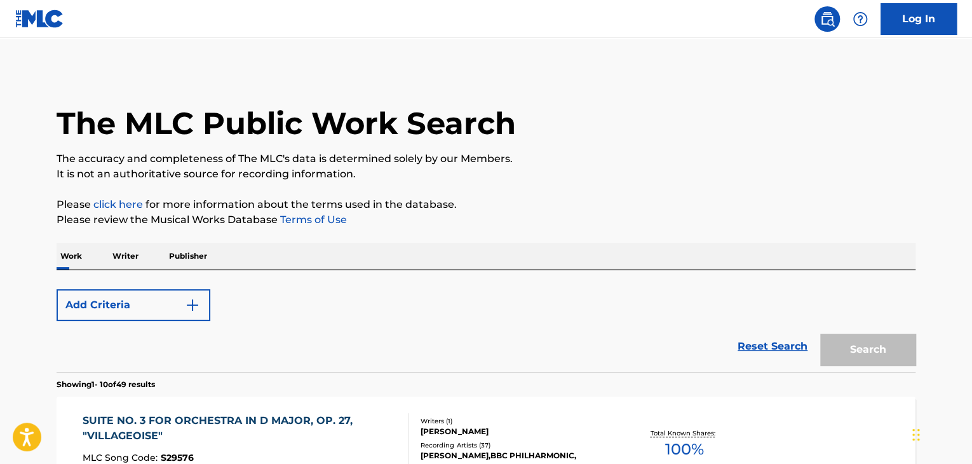
scroll to position [103, 0]
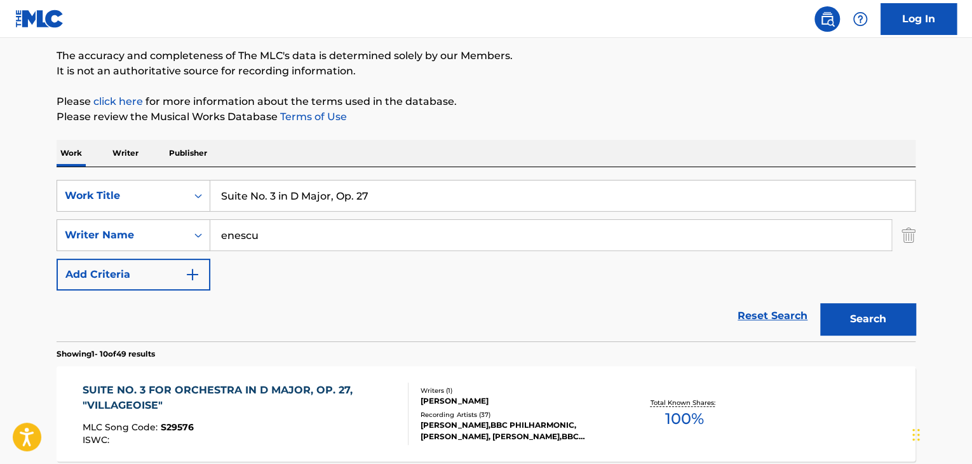
click at [271, 180] on input "Suite No. 3 in D Major, Op. 27" at bounding box center [562, 195] width 704 height 30
paste input "ymphony No. 1 in E-Flat Major, Op. 13"
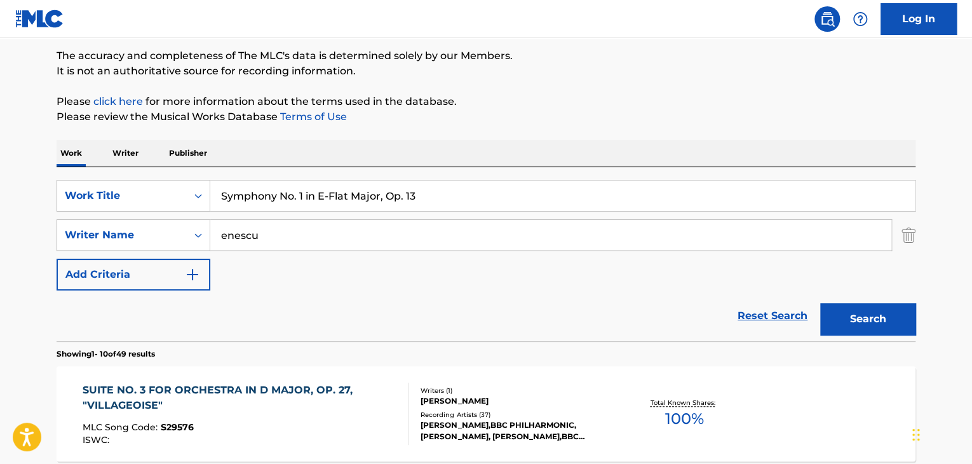
type input "Symphony No. 1 in E-Flat Major, Op. 13"
click at [285, 236] on input "enescu" at bounding box center [550, 235] width 681 height 30
click at [847, 318] on button "Search" at bounding box center [867, 319] width 95 height 32
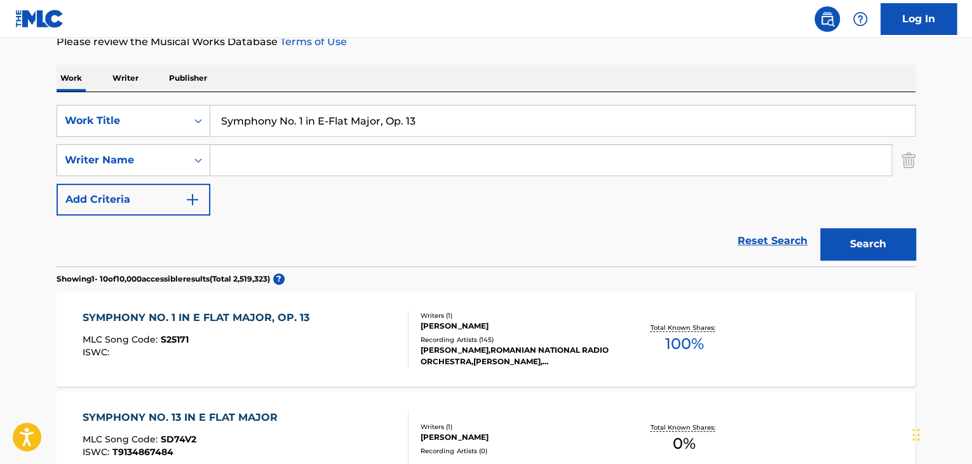
scroll to position [188, 0]
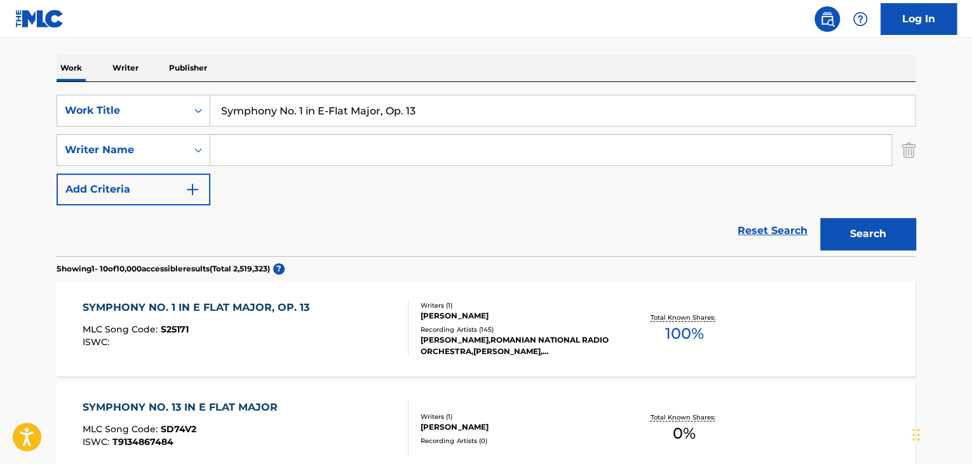
click at [302, 308] on div "SYMPHONY NO. 1 IN E FLAT MAJOR, OP. 13" at bounding box center [199, 307] width 233 height 15
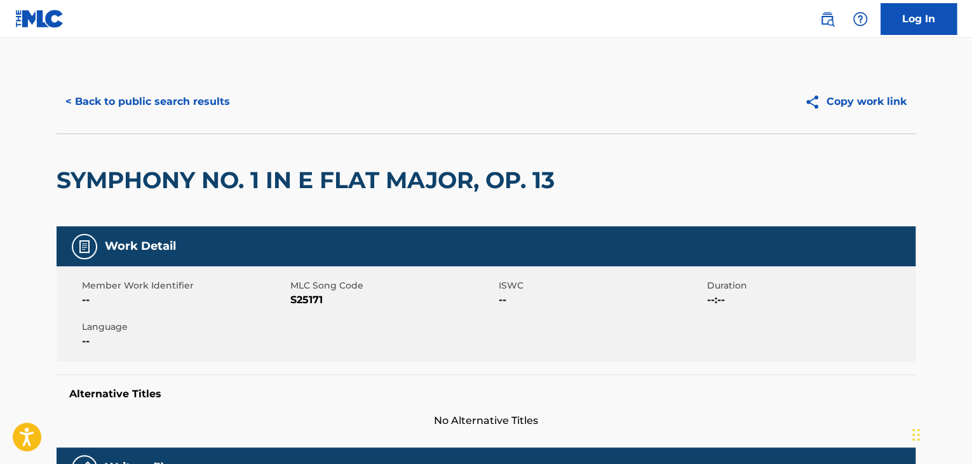
click at [313, 298] on span "S25171" at bounding box center [392, 299] width 205 height 15
click at [202, 107] on button "< Back to public search results" at bounding box center [148, 102] width 182 height 32
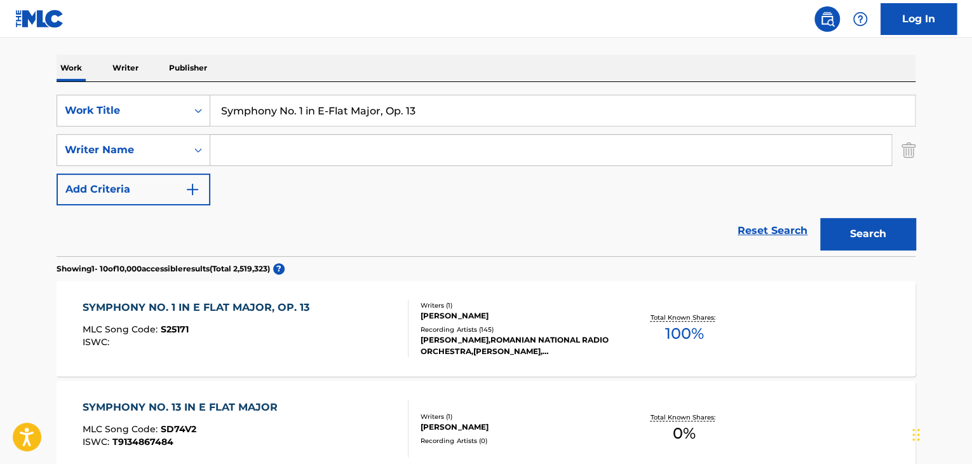
click at [390, 111] on input "Symphony No. 1 in E-Flat Major, Op. 13" at bounding box center [562, 110] width 704 height 30
paste input "Symphony No. 3 in C Major, Op. 21"
type input "Symphony No. 3 in C Major, Op. 21"
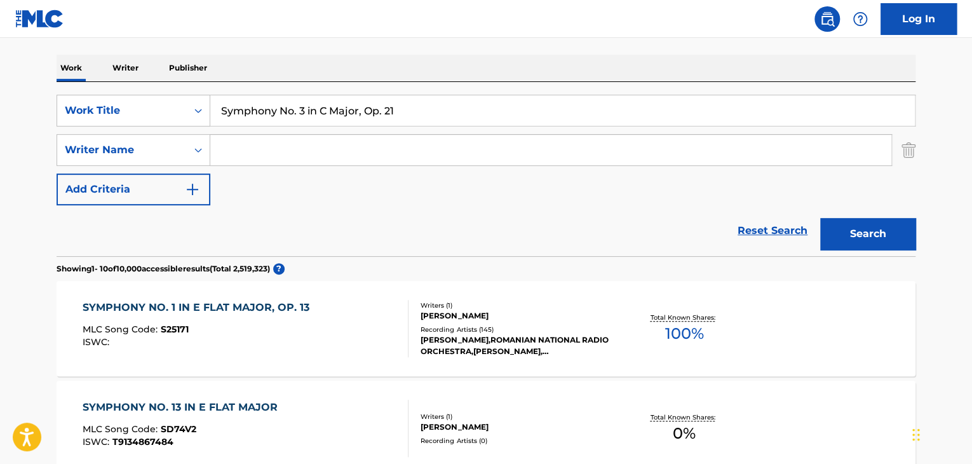
click at [882, 229] on button "Search" at bounding box center [867, 234] width 95 height 32
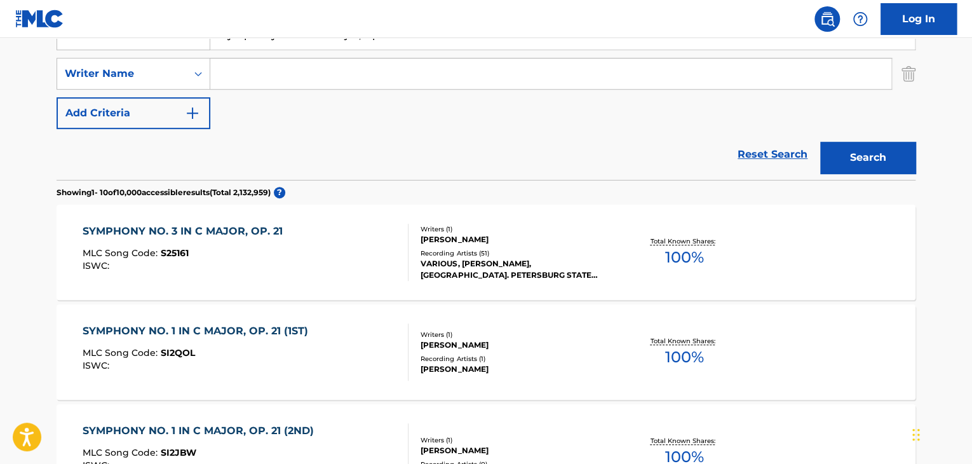
scroll to position [272, 0]
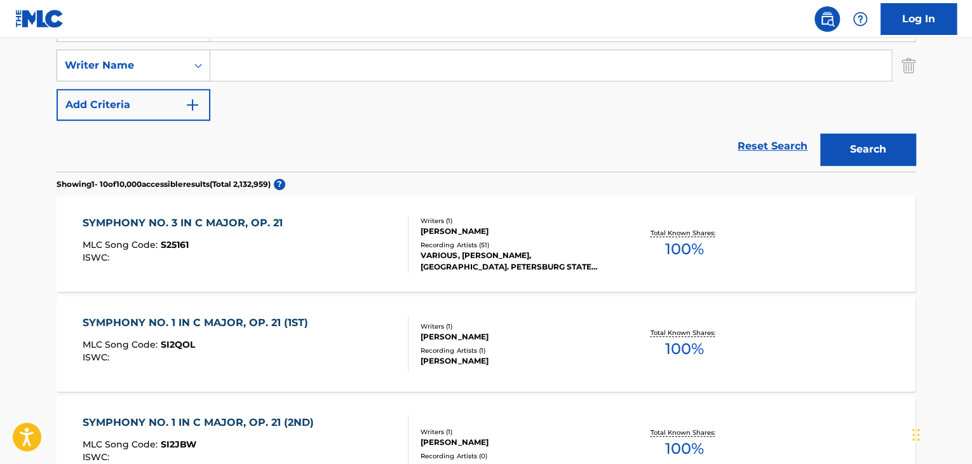
click at [232, 217] on div "SYMPHONY NO. 3 IN C MAJOR, OP. 21" at bounding box center [186, 222] width 206 height 15
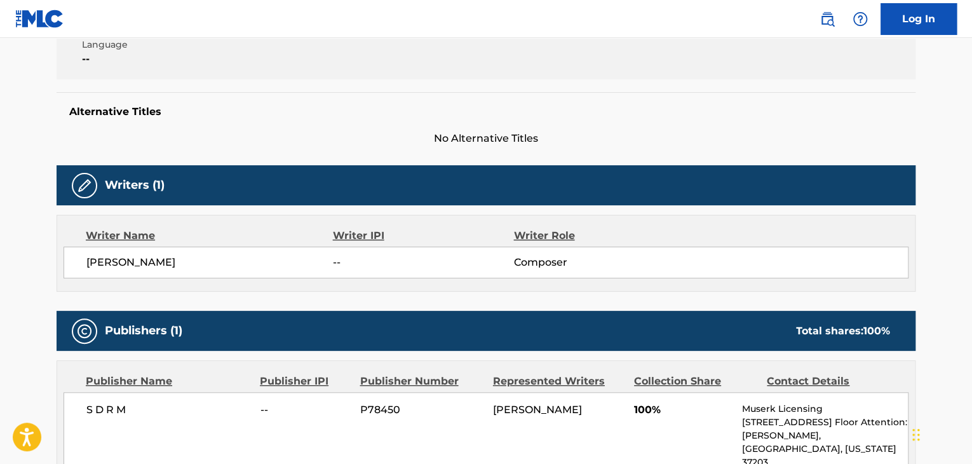
scroll to position [423, 0]
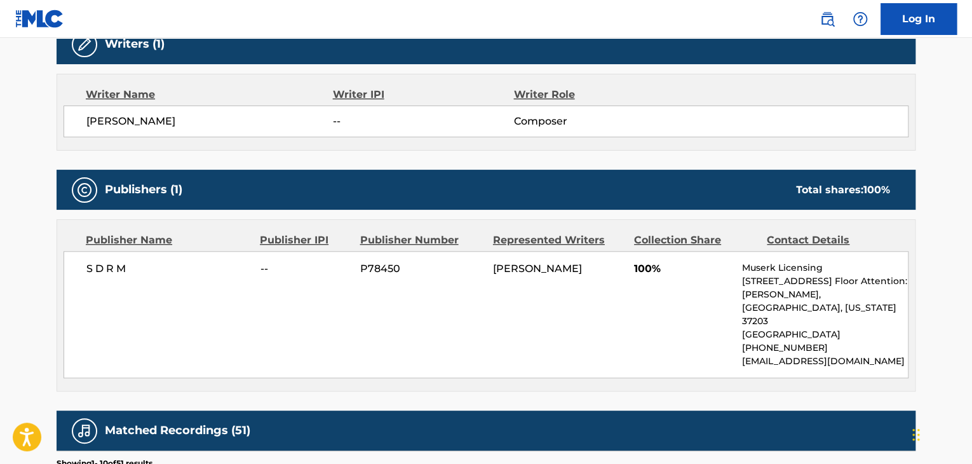
click at [99, 265] on span "S D R M" at bounding box center [168, 268] width 165 height 15
click at [100, 265] on span "S D R M" at bounding box center [168, 268] width 165 height 15
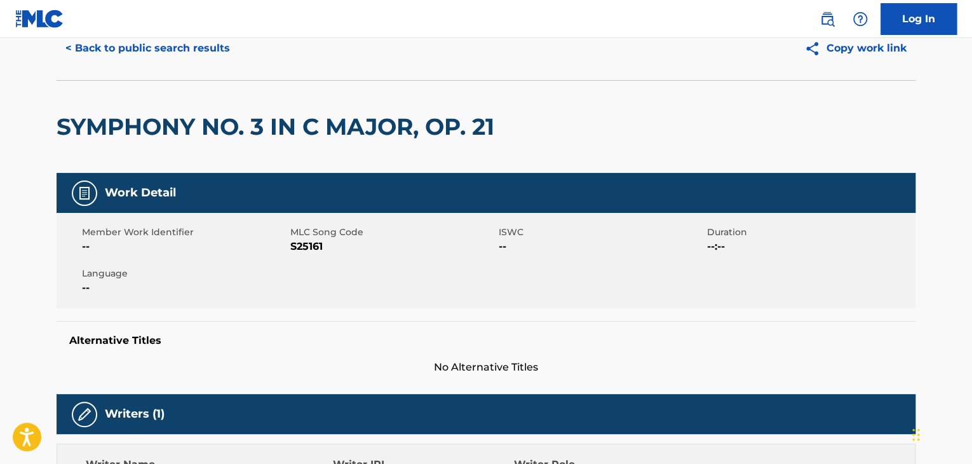
scroll to position [42, 0]
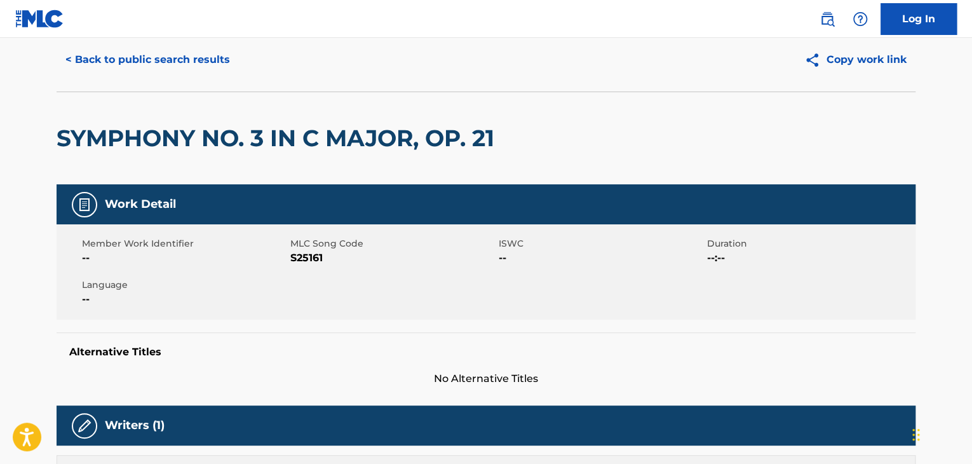
click at [310, 260] on span "S25161" at bounding box center [392, 257] width 205 height 15
click at [100, 48] on button "< Back to public search results" at bounding box center [148, 60] width 182 height 32
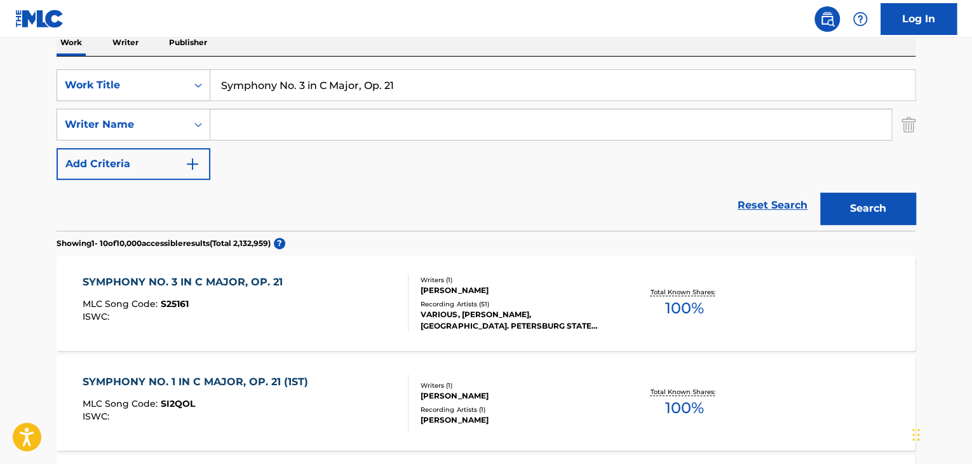
scroll to position [61, 0]
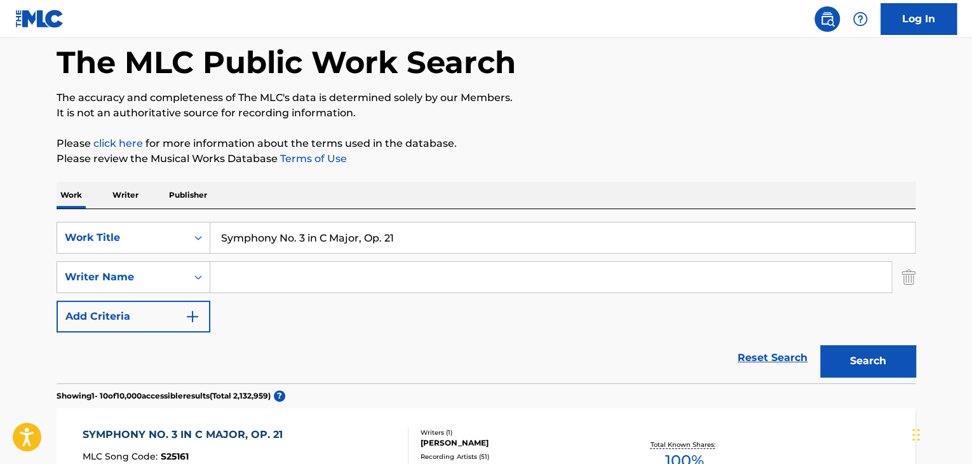
click at [381, 239] on input "Symphony No. 3 in C Major, Op. 21" at bounding box center [562, 237] width 704 height 30
paste input "Piano Quintet, Op. 29"
click at [895, 361] on button "Search" at bounding box center [867, 361] width 95 height 32
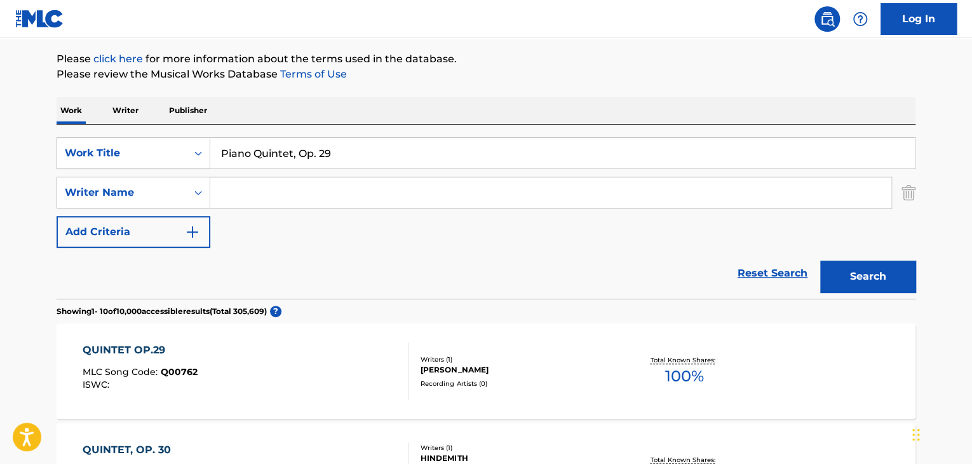
scroll to position [18, 0]
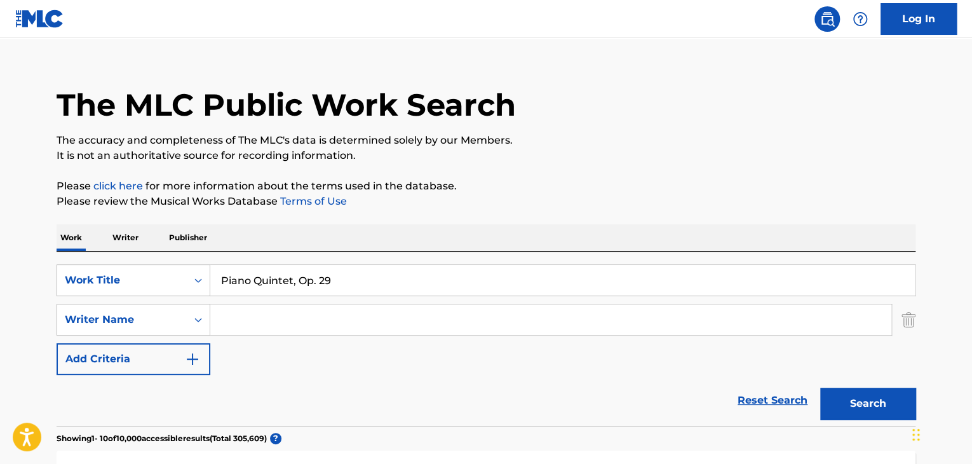
drag, startPoint x: 294, startPoint y: 285, endPoint x: 724, endPoint y: 264, distance: 430.5
click at [370, 276] on input "Piano Quintet, Op. 29" at bounding box center [562, 280] width 704 height 30
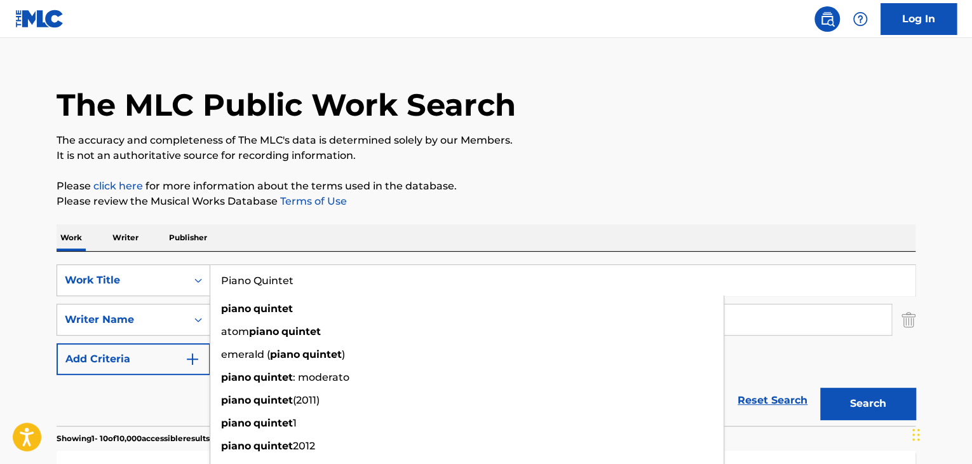
type input "Piano Quintet"
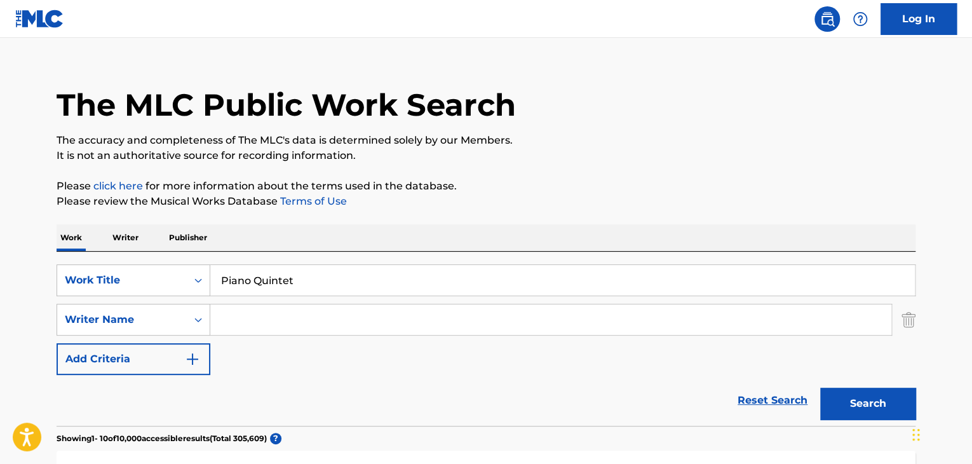
paste input "Enescu"
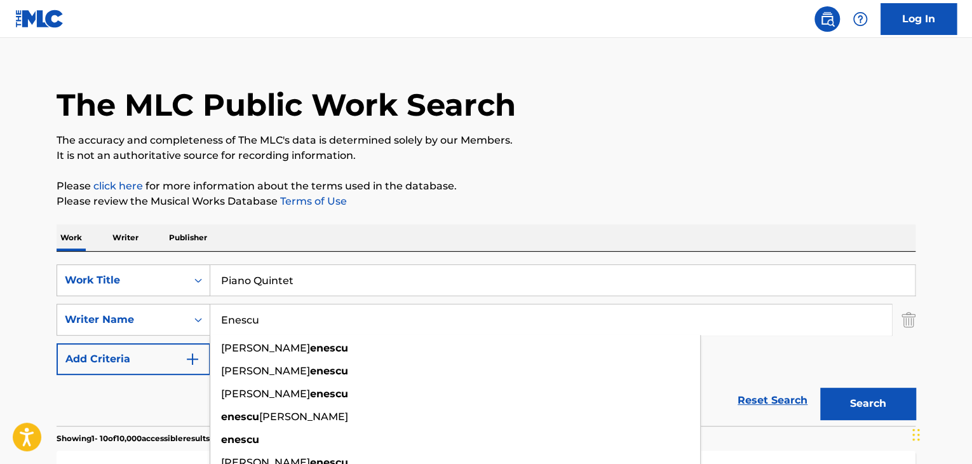
type input "Enescu"
click at [820, 387] on button "Search" at bounding box center [867, 403] width 95 height 32
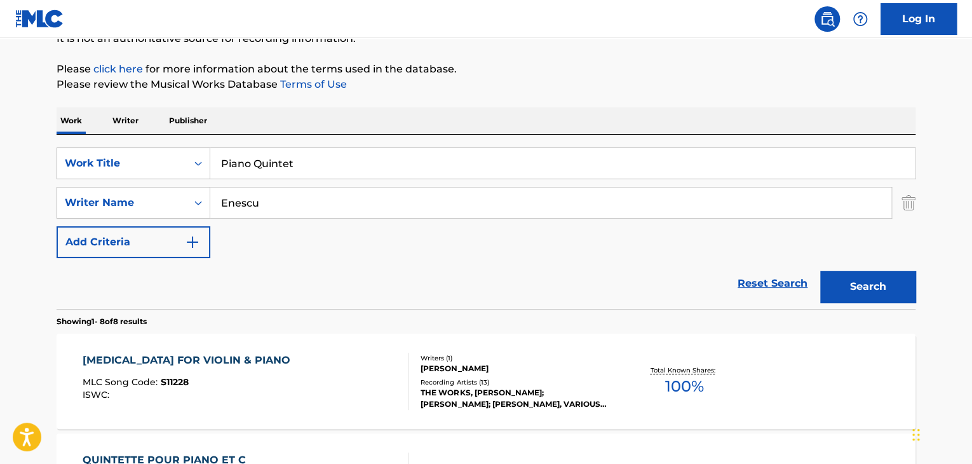
scroll to position [121, 0]
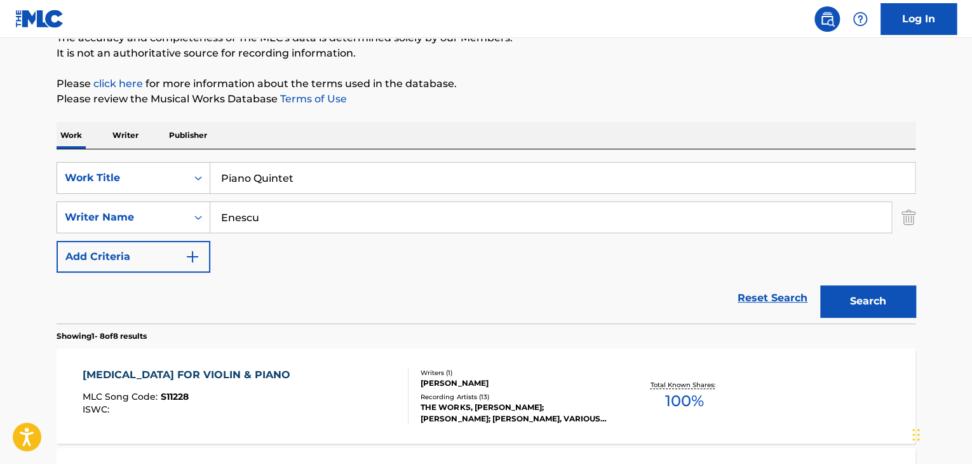
click at [363, 168] on input "Piano Quintet" at bounding box center [562, 178] width 704 height 30
paste input "Trio in A Minor"
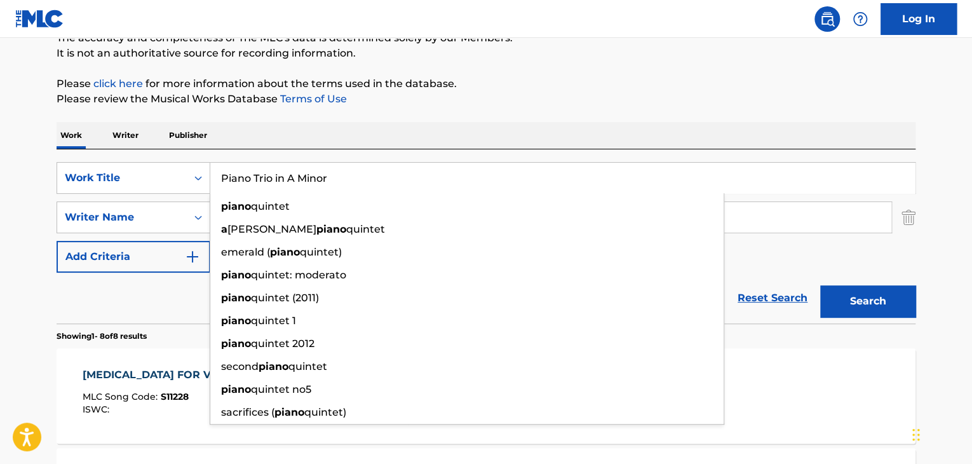
type input "Piano Trio in A Minor"
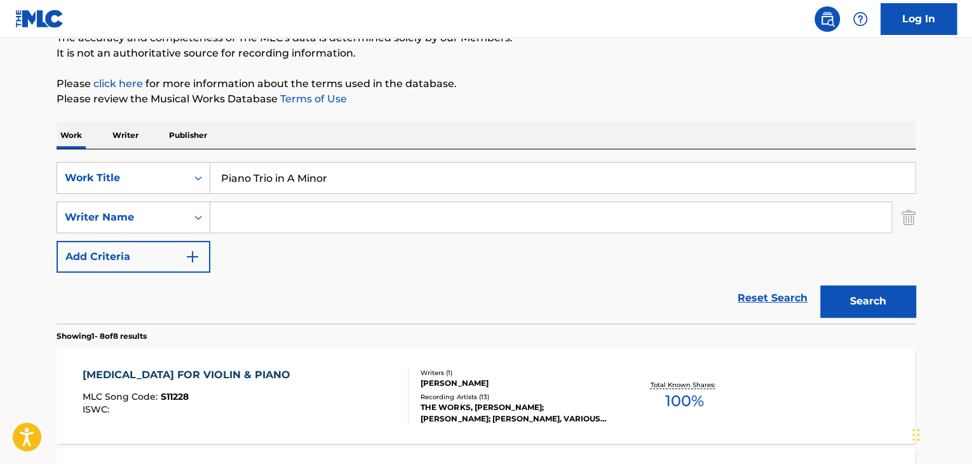
click at [820, 285] on button "Search" at bounding box center [867, 301] width 95 height 32
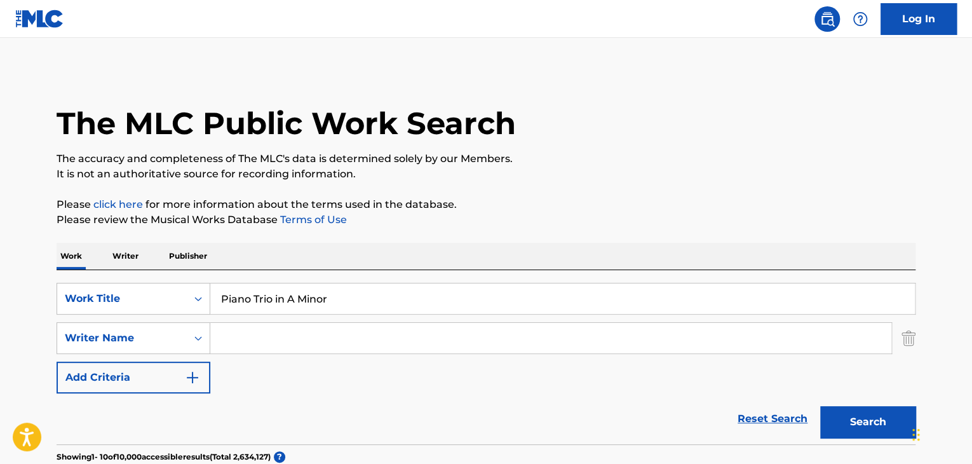
scroll to position [42, 0]
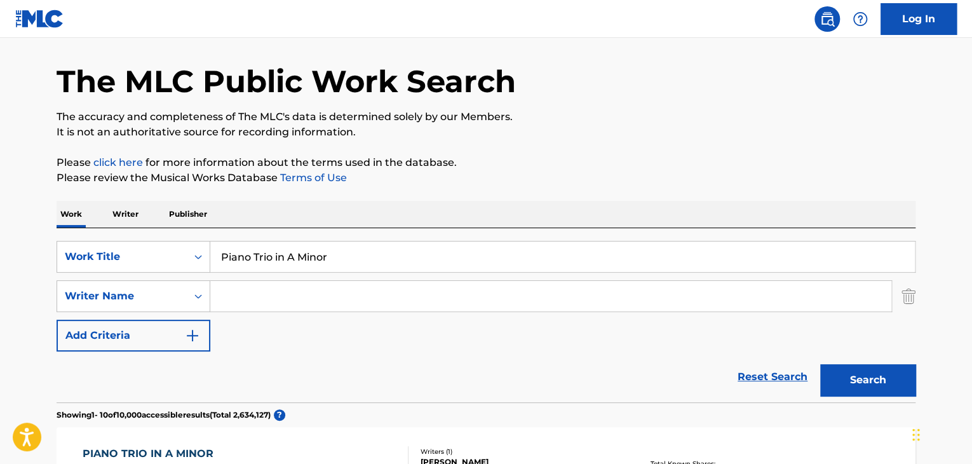
click at [401, 313] on div "SearchWithCriteria53178301-ceae-4237-b03d-56d69003f93d Work Title Piano Trio in…" at bounding box center [486, 296] width 859 height 111
click at [410, 297] on input "Search Form" at bounding box center [550, 296] width 681 height 30
paste input "Enescu"
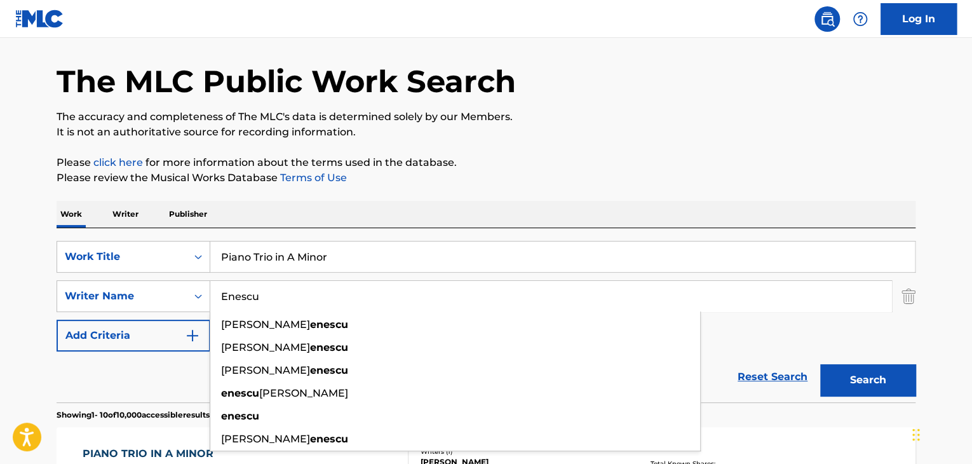
type input "Enescu"
click at [891, 379] on button "Search" at bounding box center [867, 380] width 95 height 32
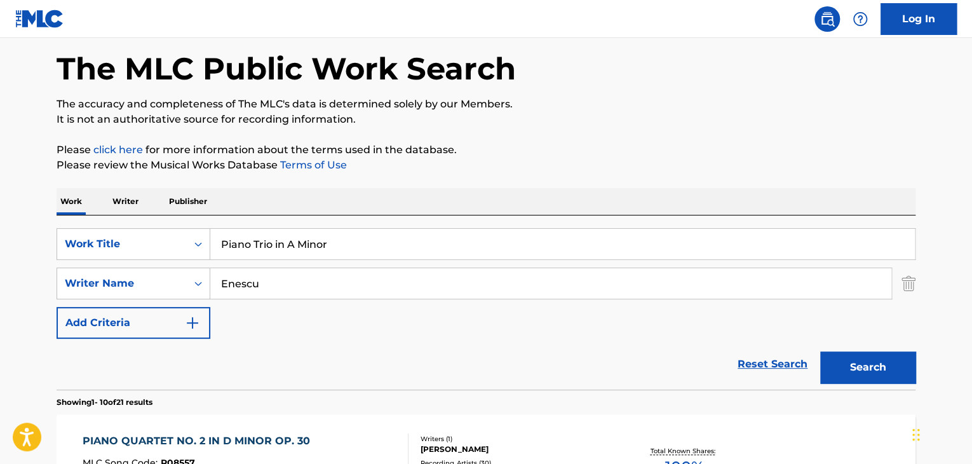
scroll to position [0, 0]
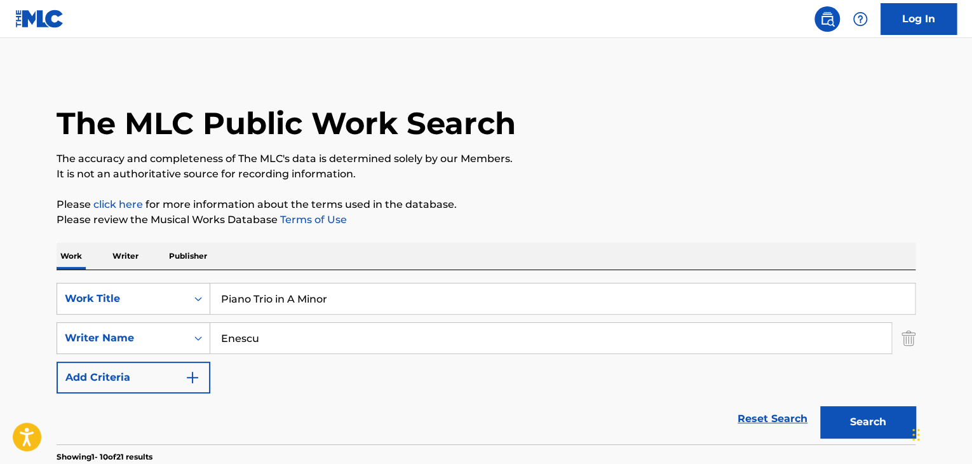
click at [365, 298] on input "Piano Trio in A Minor" at bounding box center [562, 298] width 704 height 30
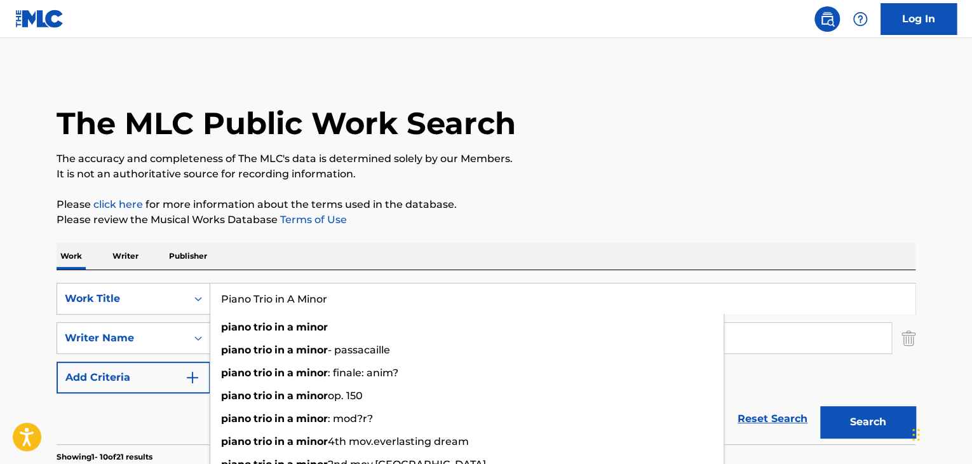
paste input "Aria and [PERSON_NAME]"
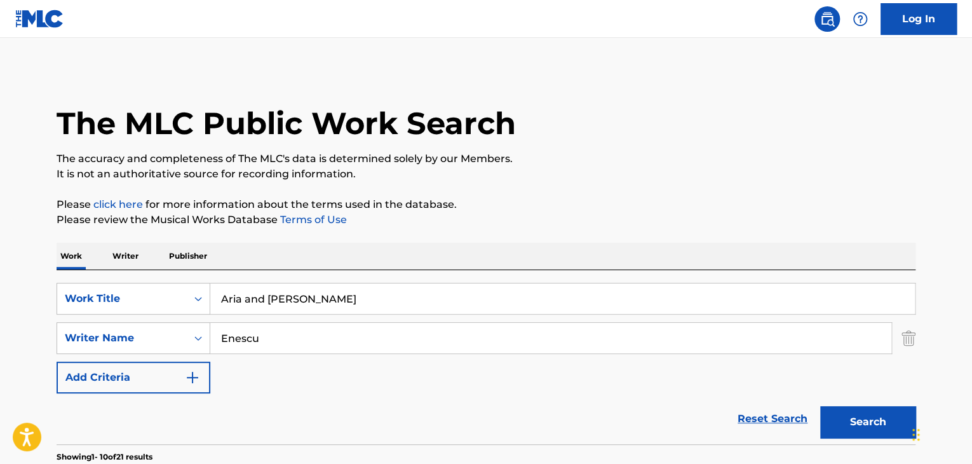
type input "Aria and [PERSON_NAME]"
click at [864, 414] on button "Search" at bounding box center [867, 422] width 95 height 32
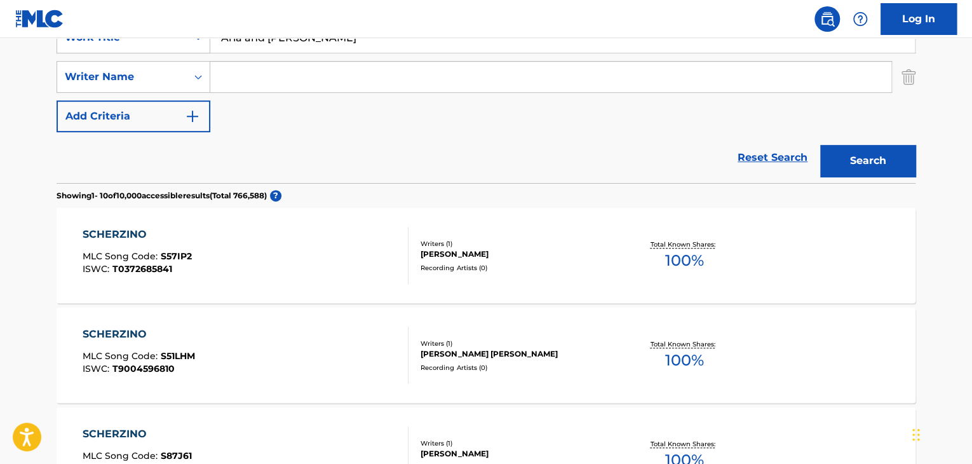
scroll to position [212, 0]
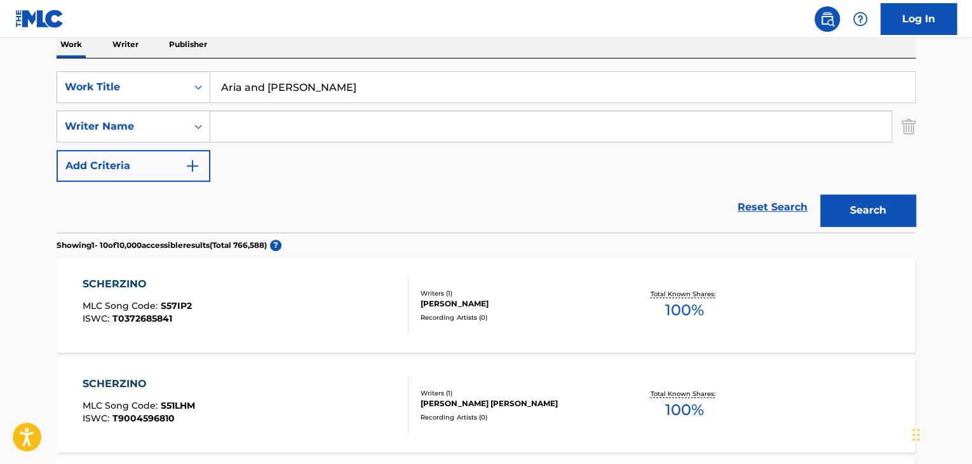
click at [386, 135] on input "Search Form" at bounding box center [550, 126] width 681 height 30
paste input "Enescu"
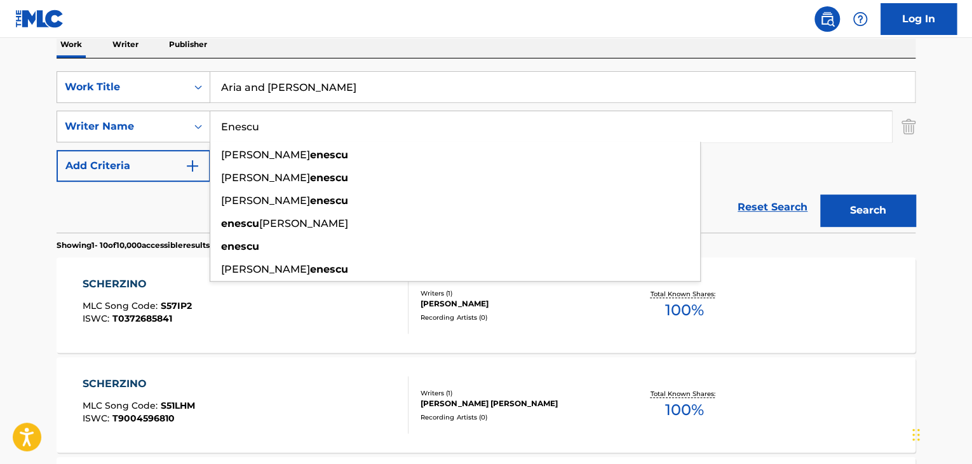
type input "Enescu"
click at [899, 202] on button "Search" at bounding box center [867, 210] width 95 height 32
